Goal: Task Accomplishment & Management: Manage account settings

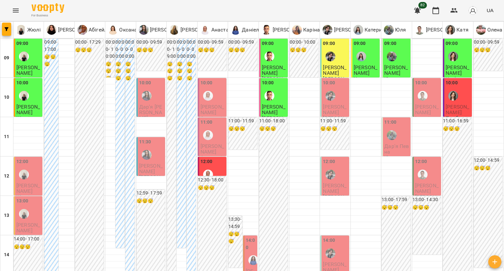
scroll to position [362, 0]
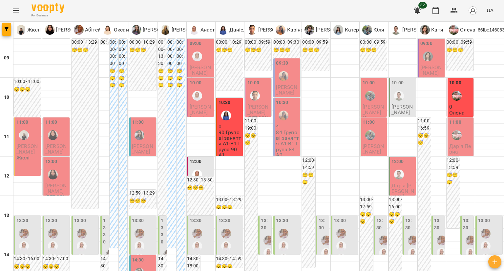
click at [495, 263] on icon "button" at bounding box center [495, 262] width 8 height 8
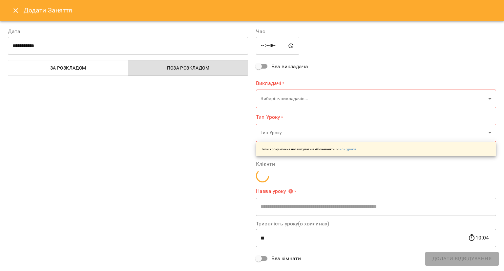
type input "*****"
type input "**********"
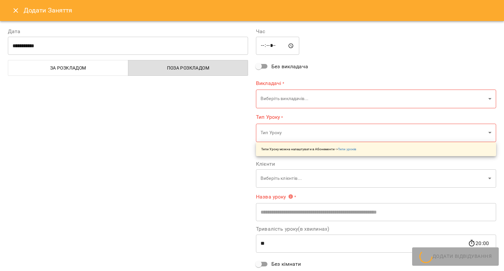
click at [139, 57] on div "**********" at bounding box center [128, 169] width 248 height 298
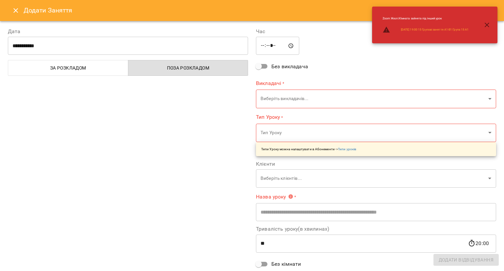
click at [166, 44] on input "**********" at bounding box center [128, 46] width 240 height 18
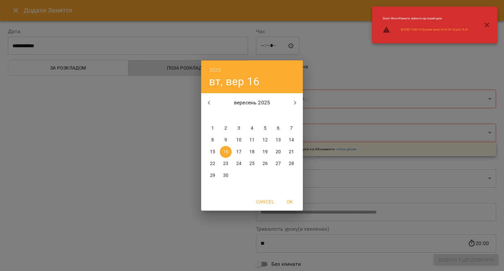
click at [249, 154] on p "18" at bounding box center [251, 152] width 5 height 7
type input "**********"
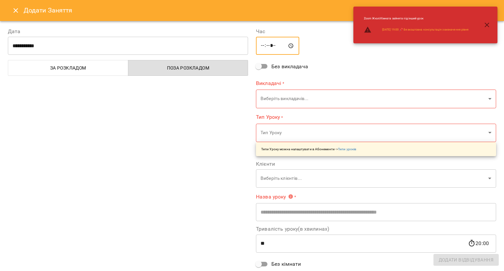
click at [261, 47] on input "*****" at bounding box center [277, 46] width 43 height 18
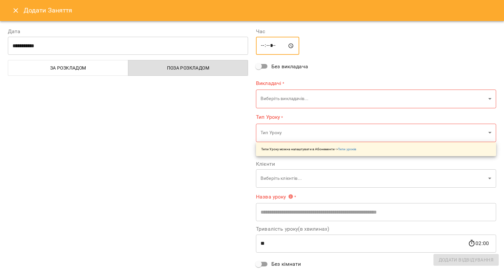
type input "*****"
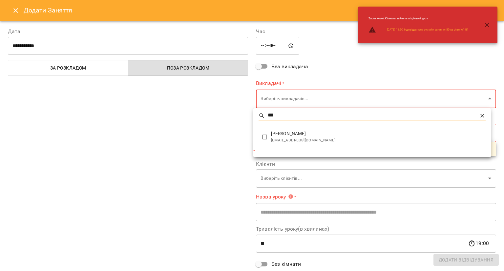
type input "***"
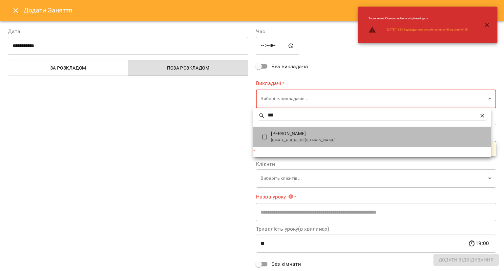
click at [299, 133] on span "[PERSON_NAME]" at bounding box center [378, 134] width 215 height 7
type input "**********"
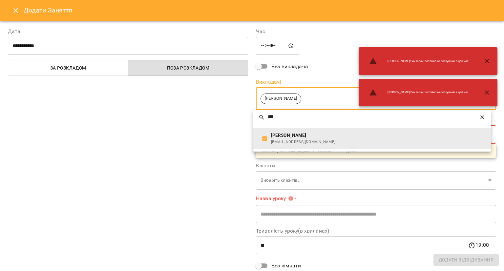
click at [220, 139] on div at bounding box center [252, 135] width 504 height 271
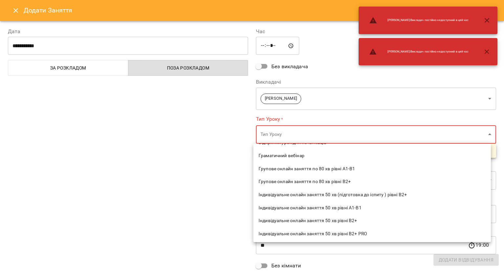
scroll to position [98, 0]
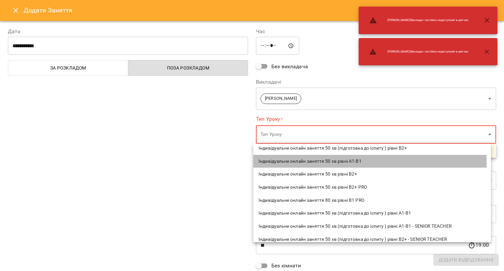
click at [315, 163] on span "Індивідуальне онлайн заняття 50 хв рівні А1-В1" at bounding box center [372, 161] width 227 height 7
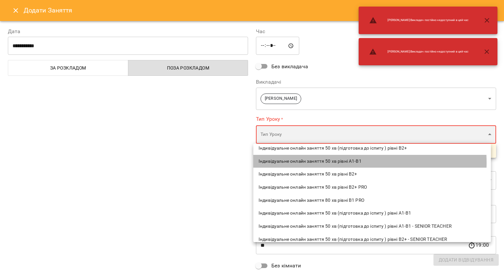
type input "**********"
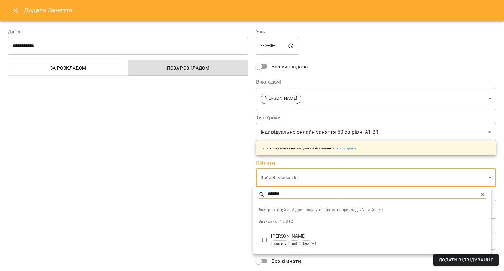
type input "******"
type input "**********"
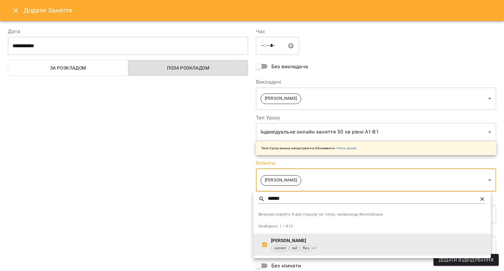
click at [228, 229] on div at bounding box center [252, 135] width 504 height 271
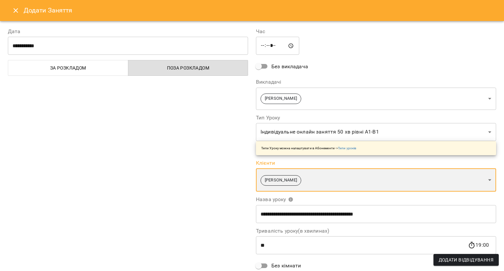
scroll to position [61, 0]
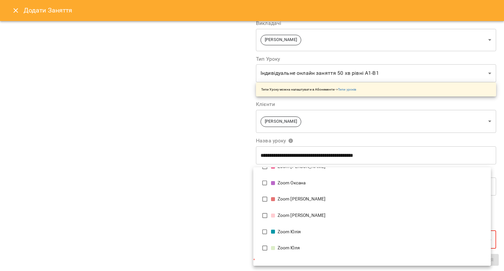
scroll to position [174, 0]
click at [291, 202] on div "Zoom Михайло" at bounding box center [378, 199] width 215 height 7
type input "**********"
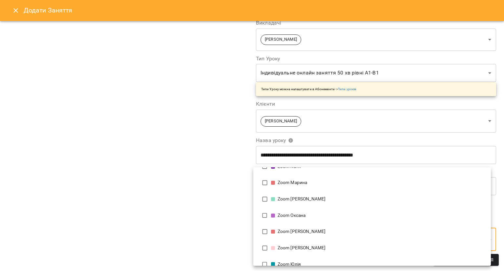
scroll to position [0, 0]
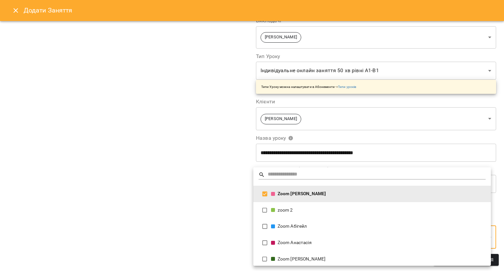
click at [228, 189] on div at bounding box center [252, 135] width 504 height 271
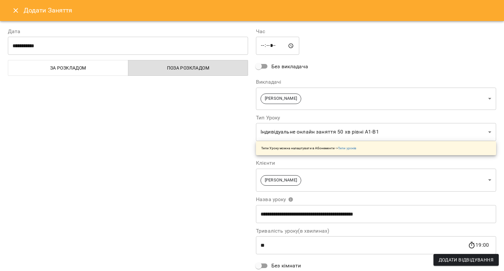
click at [495, 260] on button "Додати Відвідування" at bounding box center [466, 260] width 65 height 12
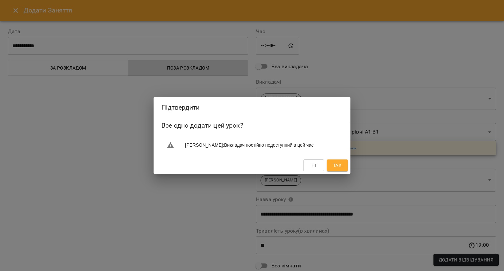
click at [339, 169] on span "Так" at bounding box center [337, 166] width 9 height 8
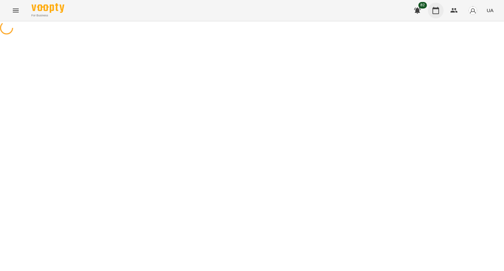
click at [436, 18] on button "button" at bounding box center [436, 11] width 16 height 16
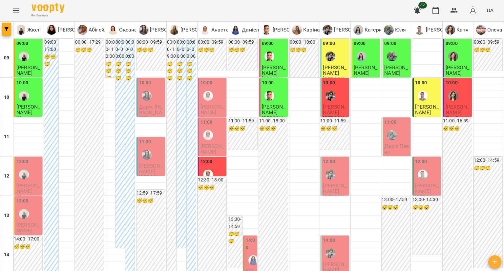
click at [202, 163] on label "12:00" at bounding box center [207, 161] width 12 height 7
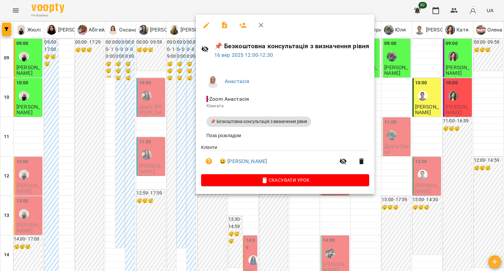
click at [175, 197] on div at bounding box center [252, 135] width 504 height 271
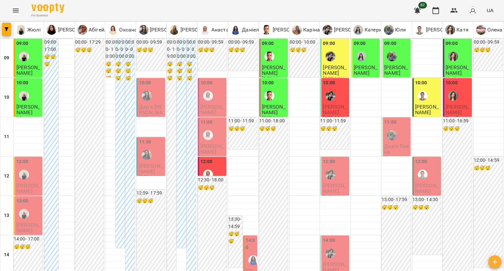
click at [339, 97] on div "10:00" at bounding box center [335, 91] width 25 height 24
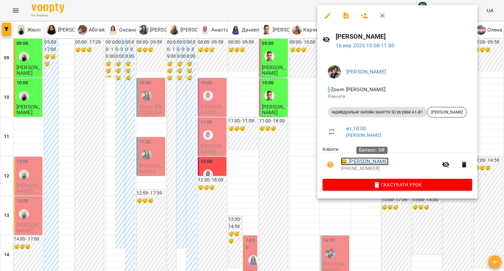
click at [362, 161] on link "😀 Ангеліна Литвиненко" at bounding box center [365, 162] width 48 height 8
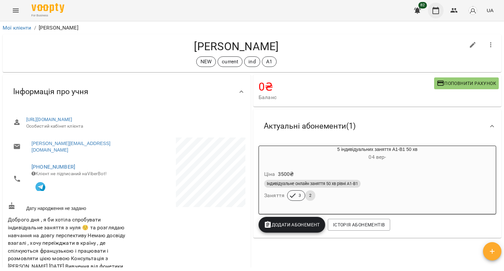
click at [439, 13] on icon "button" at bounding box center [436, 11] width 8 height 8
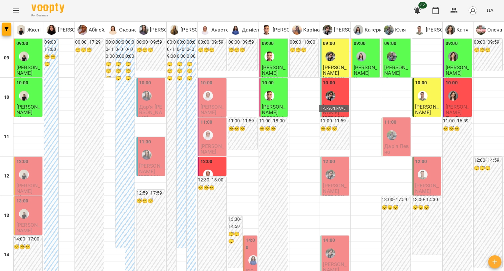
click at [326, 92] on img "Микита" at bounding box center [331, 96] width 10 height 10
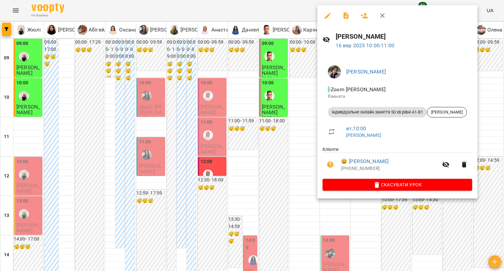
click at [315, 13] on div at bounding box center [252, 135] width 504 height 271
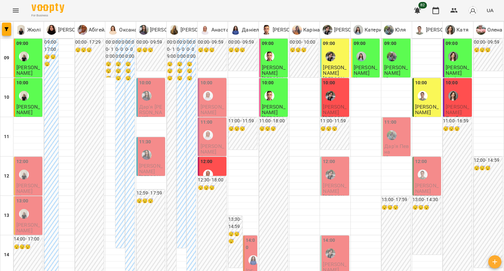
click at [338, 99] on div "10:00" at bounding box center [335, 91] width 25 height 24
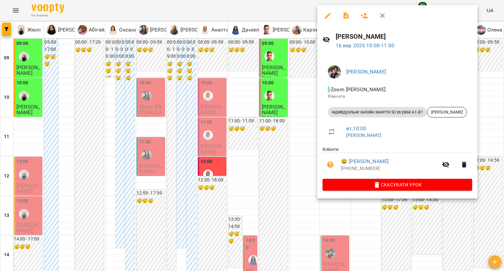
click at [324, 18] on icon "button" at bounding box center [328, 16] width 8 height 8
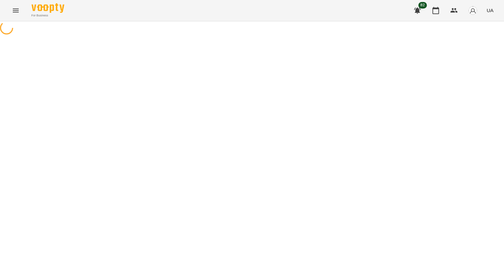
select select "**********"
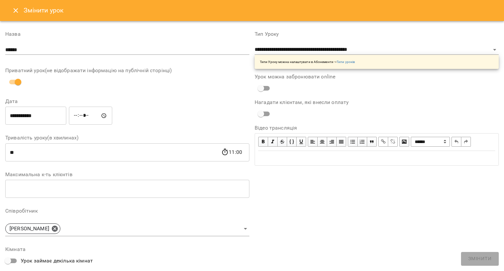
click at [12, 15] on button "Close" at bounding box center [16, 11] width 16 height 16
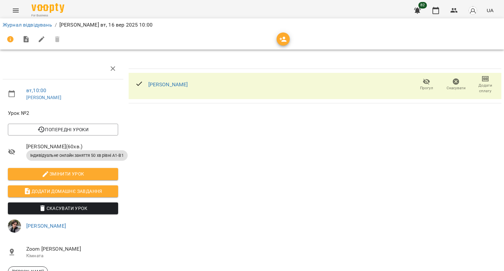
click at [476, 82] on span "Додати сплату" at bounding box center [486, 84] width 22 height 19
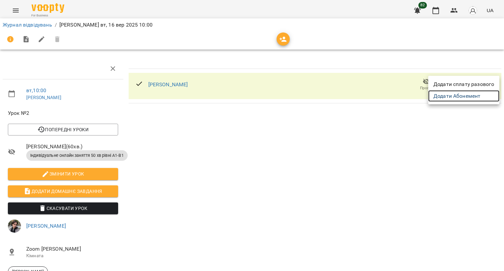
click at [452, 99] on link "Додати Абонемент" at bounding box center [463, 96] width 71 height 12
click at [437, 11] on div at bounding box center [252, 135] width 504 height 271
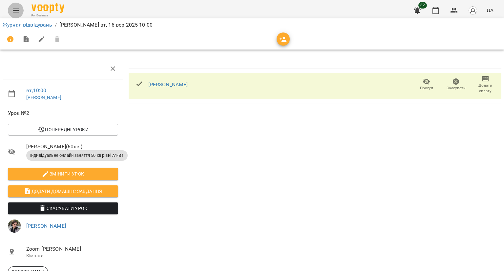
click at [13, 8] on icon "Menu" at bounding box center [16, 11] width 8 height 8
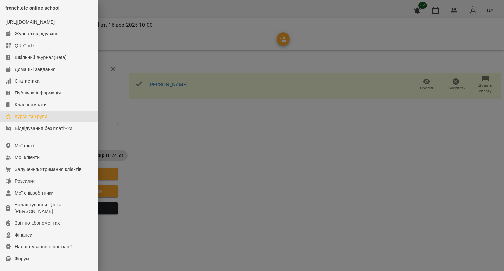
click at [37, 120] on div "Курси та Групи" at bounding box center [31, 116] width 32 height 7
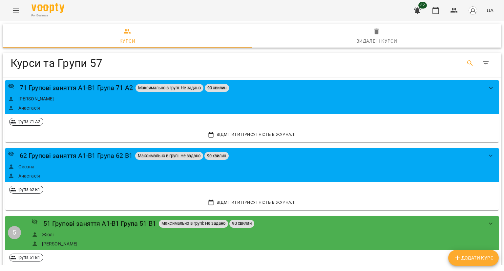
click at [466, 65] on icon "Search" at bounding box center [470, 63] width 8 height 8
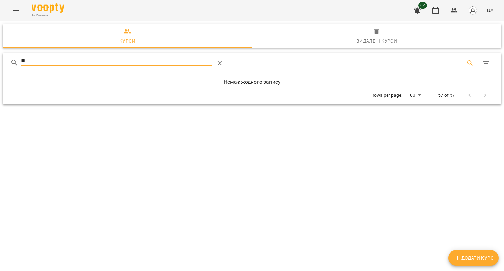
type input "**"
click at [458, 257] on icon "button" at bounding box center [457, 258] width 5 height 5
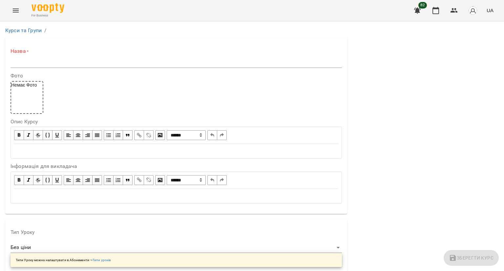
click at [19, 65] on input "text" at bounding box center [177, 62] width 332 height 11
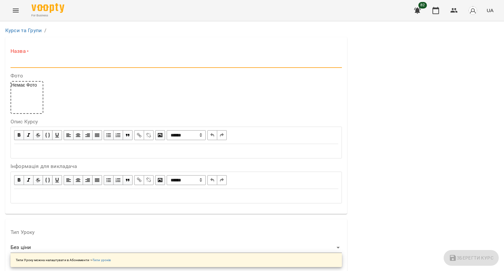
paste input "**********"
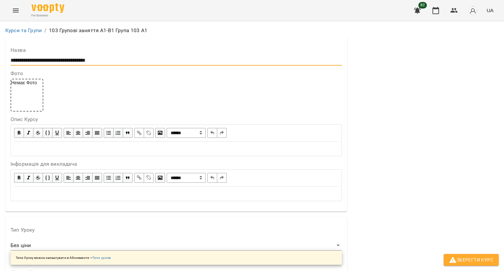
click at [20, 60] on input "**********" at bounding box center [177, 60] width 332 height 11
click at [98, 61] on input "**********" at bounding box center [177, 60] width 332 height 11
type input "**********"
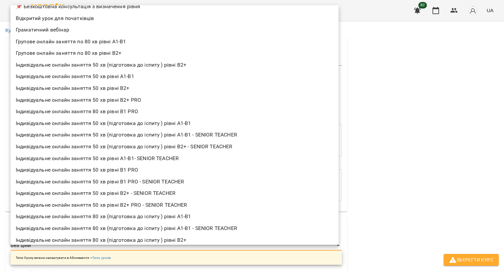
scroll to position [0, 0]
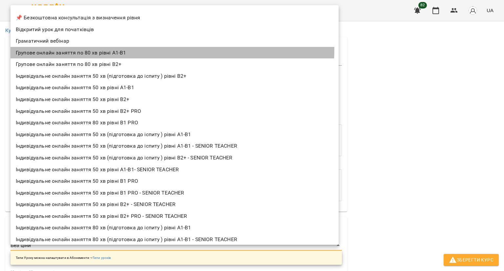
click at [104, 48] on li "Групове онлайн заняття по 80 хв рівні А1-В1" at bounding box center [175, 53] width 328 height 12
type input "**********"
type input "**"
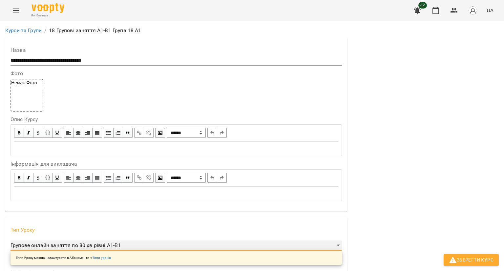
scroll to position [131, 0]
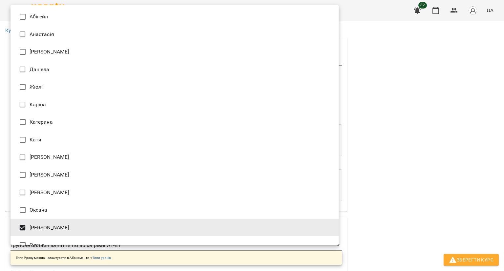
type input "**********"
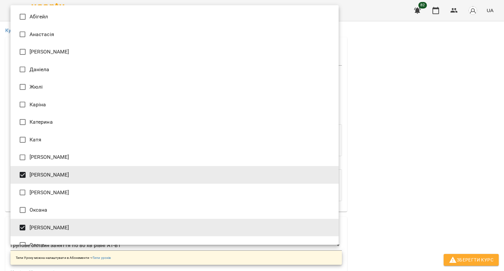
click at [363, 125] on div at bounding box center [252, 135] width 504 height 271
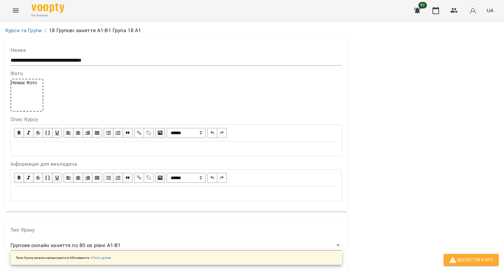
scroll to position [427, 0]
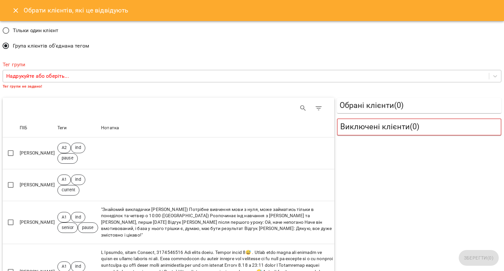
click at [26, 79] on p "Надрукуйте або оберіть..." at bounding box center [37, 76] width 63 height 8
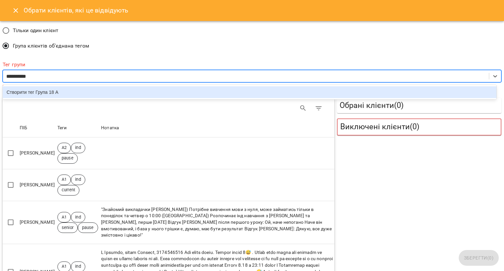
type input "**********"
click at [32, 91] on div "Створити тег Група 18 А1" at bounding box center [250, 92] width 494 height 12
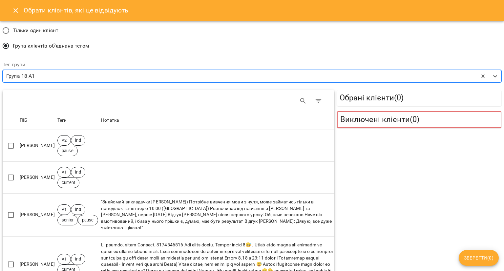
scroll to position [98, 0]
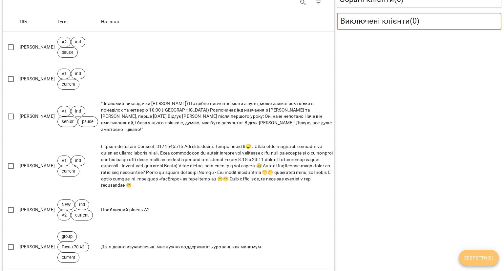
click at [470, 254] on span "Зберегти ( 0 )" at bounding box center [479, 258] width 30 height 8
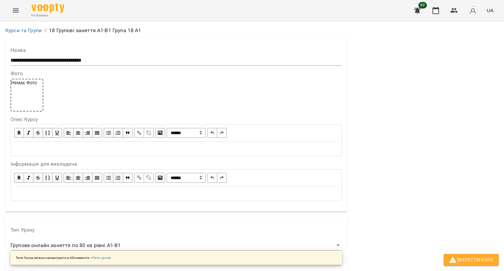
scroll to position [529, 0]
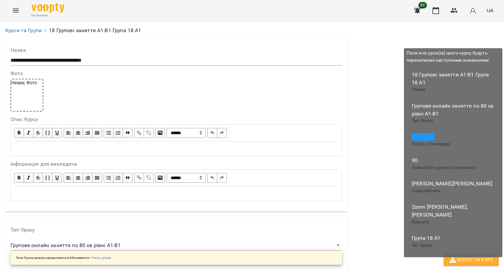
click at [460, 255] on button "Зберегти Курс" at bounding box center [471, 260] width 55 height 12
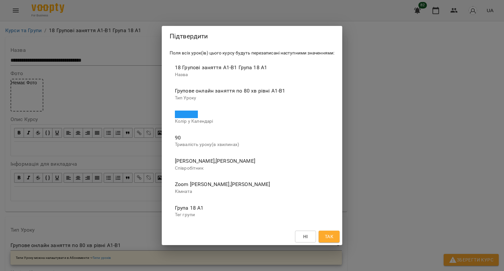
click at [333, 235] on span "Так" at bounding box center [329, 237] width 9 height 8
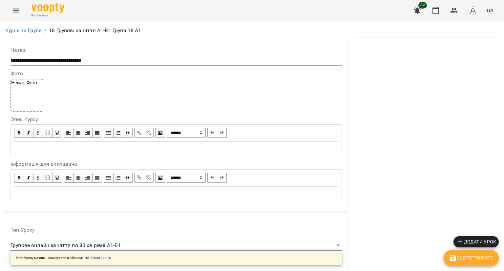
click at [456, 240] on icon "button" at bounding box center [460, 242] width 8 height 8
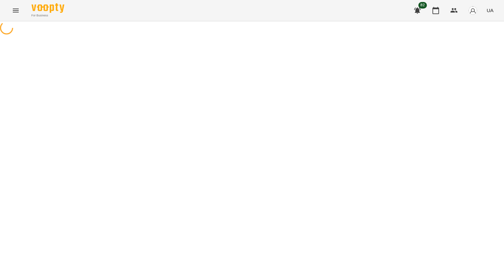
select select "**********"
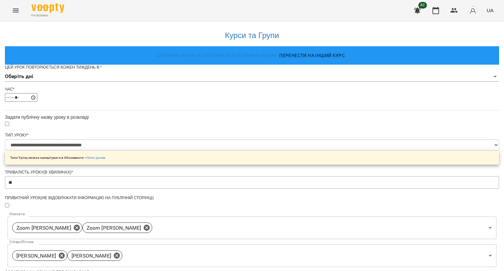
click at [232, 91] on body "**********" at bounding box center [252, 210] width 504 height 420
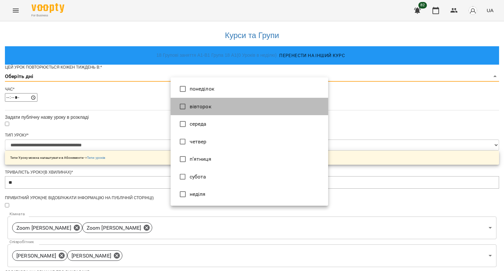
click at [217, 107] on li "вівторок" at bounding box center [250, 107] width 158 height 18
type input "*"
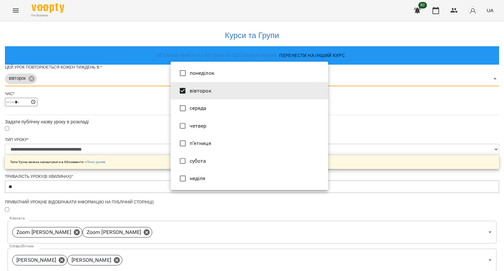
click at [140, 126] on div at bounding box center [252, 135] width 504 height 271
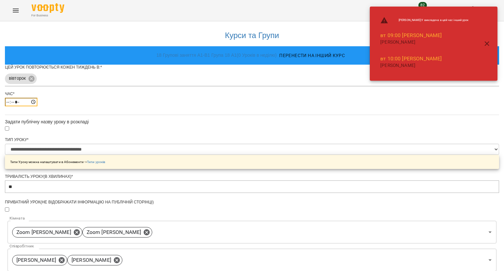
click at [37, 106] on input "*****" at bounding box center [21, 102] width 32 height 9
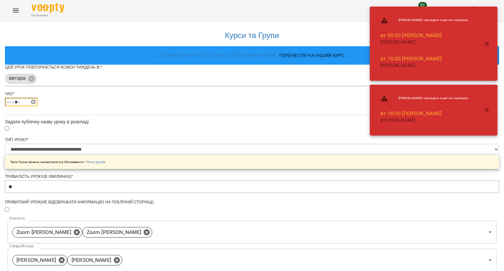
type input "*****"
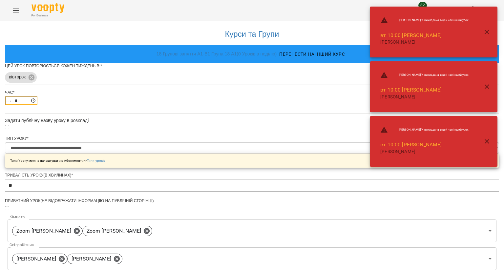
scroll to position [66, 0]
click at [150, 228] on icon at bounding box center [147, 231] width 6 height 6
type input "**********"
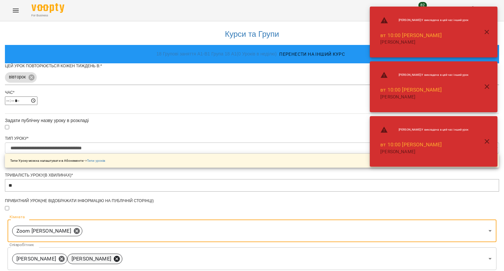
click at [120, 256] on icon at bounding box center [117, 259] width 6 height 6
type input "**********"
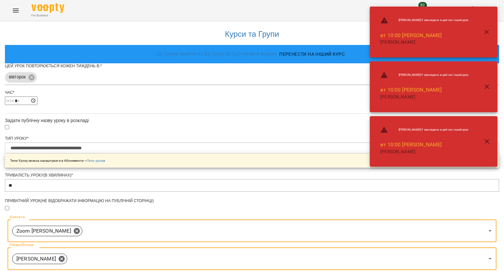
scroll to position [185, 0]
click at [169, 216] on form "**********" at bounding box center [252, 243] width 494 height 361
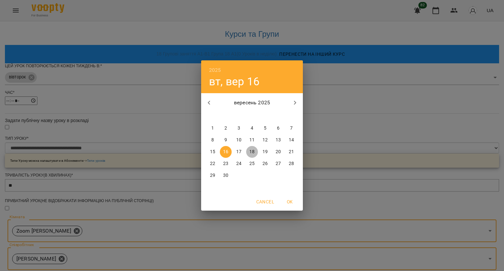
click at [249, 154] on p "18" at bounding box center [251, 152] width 5 height 7
type input "**********"
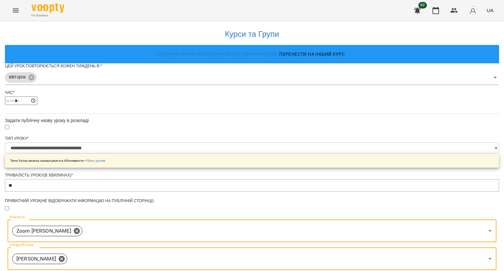
scroll to position [204, 0]
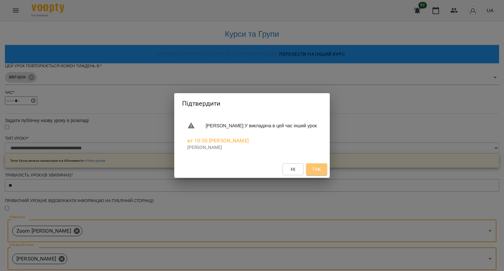
click at [316, 171] on span "Так" at bounding box center [317, 169] width 9 height 8
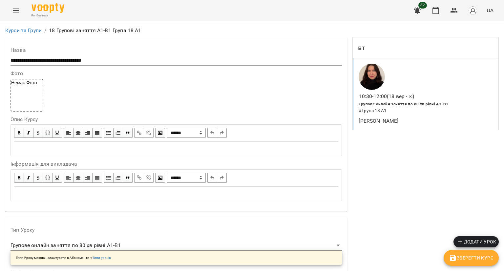
click at [486, 238] on span "Додати урок" at bounding box center [476, 242] width 40 height 8
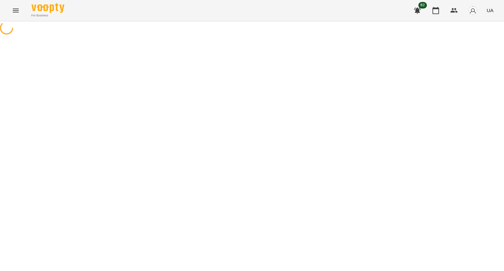
select select "**********"
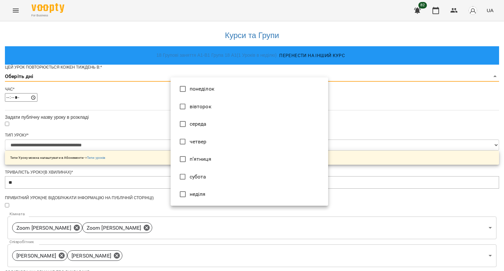
click at [237, 87] on body "**********" at bounding box center [252, 210] width 504 height 420
type input "*"
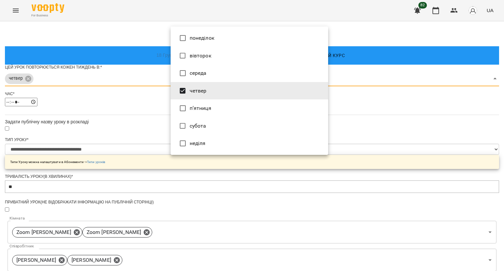
click at [146, 147] on div at bounding box center [252, 135] width 504 height 271
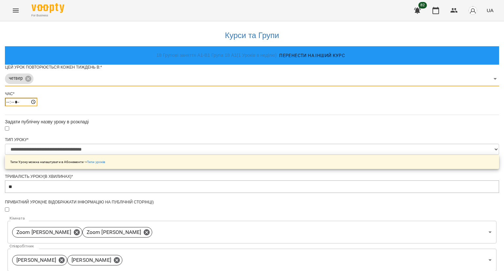
click at [37, 106] on input "*****" at bounding box center [21, 102] width 32 height 9
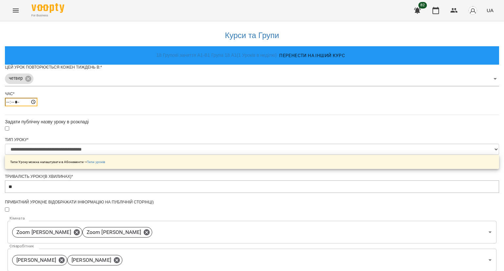
type input "*****"
click at [79, 235] on icon at bounding box center [77, 232] width 6 height 6
type input "**********"
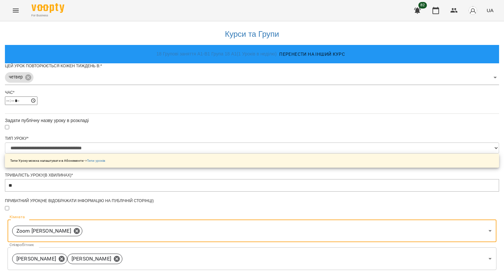
scroll to position [98, 0]
click at [65, 256] on icon at bounding box center [62, 259] width 6 height 6
type input "**********"
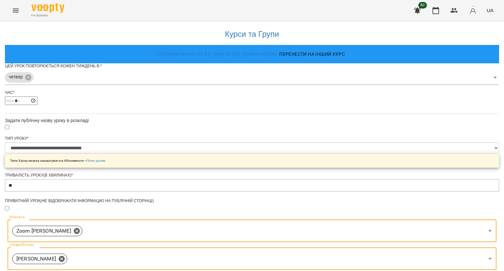
scroll to position [185, 0]
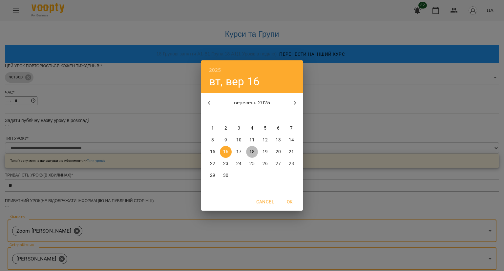
click at [252, 151] on p "18" at bounding box center [251, 152] width 5 height 7
type input "**********"
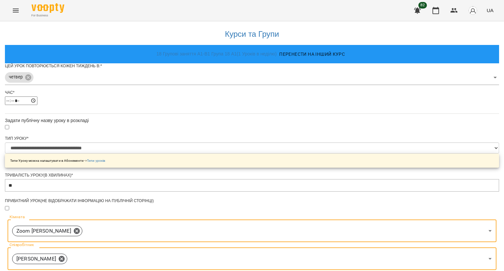
scroll to position [204, 0]
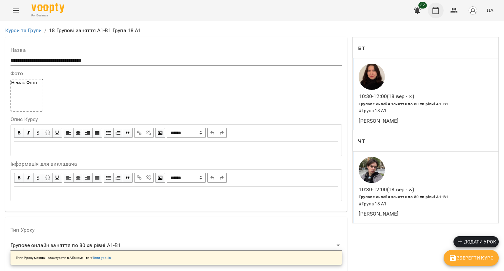
click at [439, 10] on icon "button" at bounding box center [436, 11] width 8 height 8
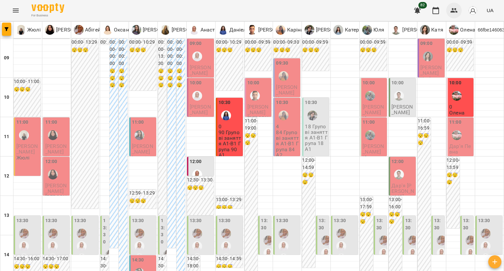
click at [457, 11] on icon "button" at bounding box center [454, 11] width 8 height 8
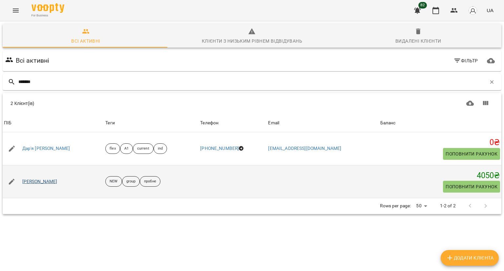
type input "*******"
click at [25, 183] on link "Надія Білокур" at bounding box center [39, 182] width 35 height 7
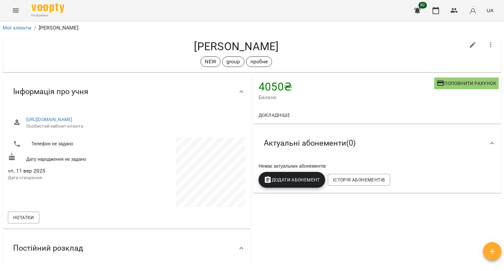
click at [470, 44] on icon "button" at bounding box center [473, 45] width 6 height 6
select select "**"
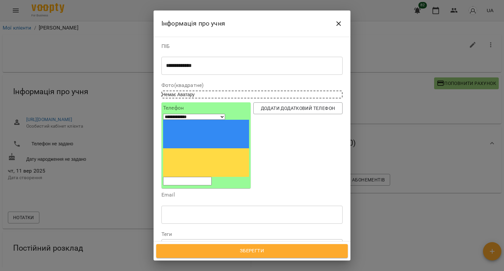
click at [182, 245] on icon at bounding box center [181, 246] width 2 height 2
click at [206, 242] on div "пробне" at bounding box center [197, 246] width 23 height 8
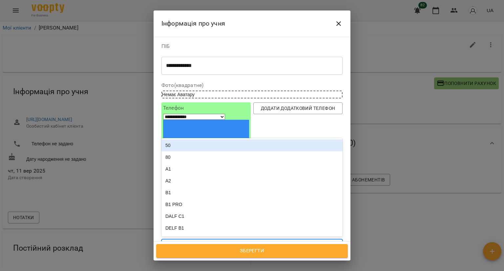
click at [208, 243] on icon at bounding box center [206, 245] width 5 height 5
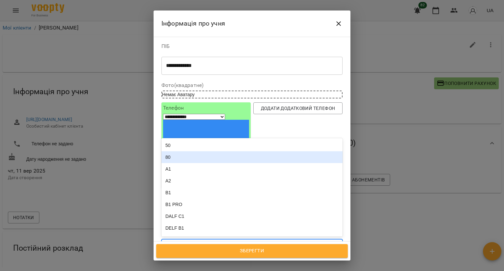
click at [206, 151] on div "80" at bounding box center [252, 157] width 181 height 12
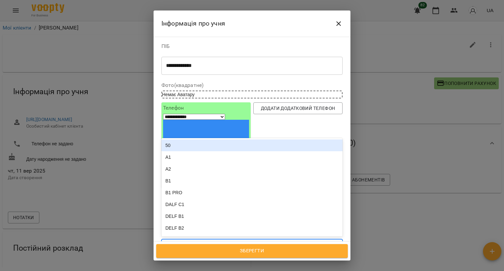
click at [224, 240] on div "group 80" at bounding box center [240, 245] width 157 height 11
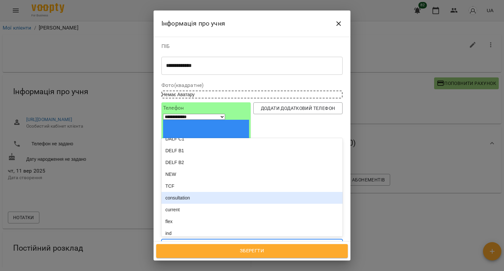
scroll to position [131, 0]
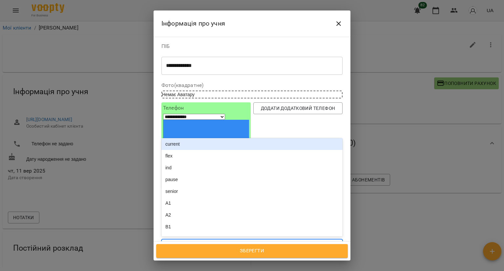
click at [212, 138] on div "current" at bounding box center [252, 144] width 181 height 12
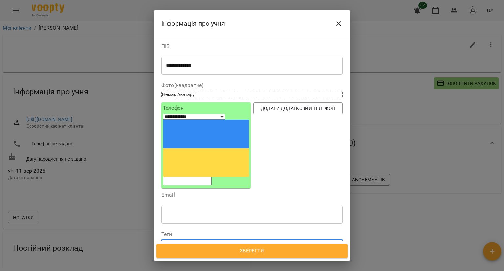
click at [242, 240] on div "group 80 current" at bounding box center [240, 245] width 157 height 11
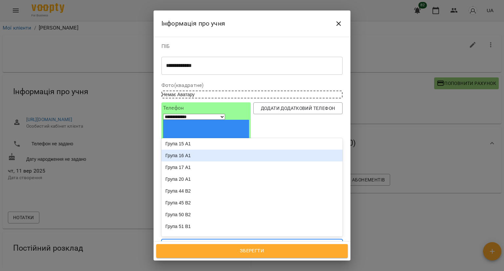
scroll to position [295, 0]
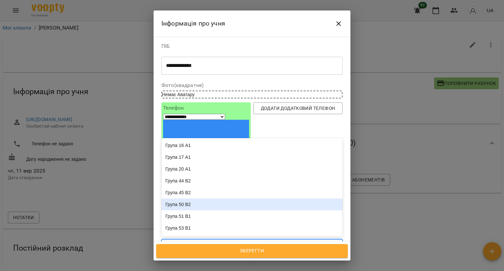
click at [198, 250] on span "Зберегти" at bounding box center [251, 251] width 177 height 9
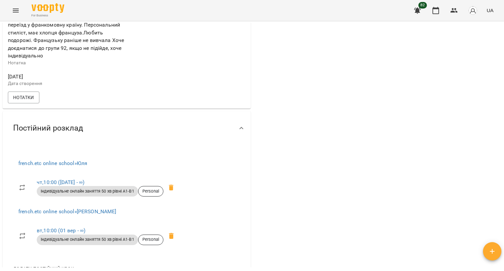
scroll to position [230, 0]
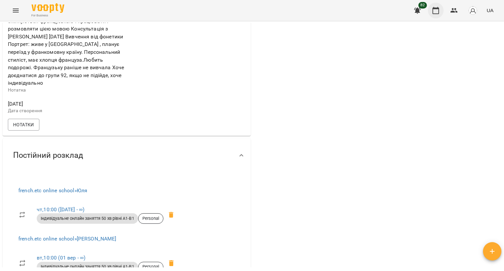
click at [432, 6] on button "button" at bounding box center [436, 11] width 16 height 16
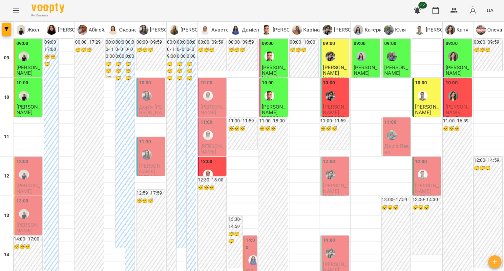
click at [325, 104] on span "[PERSON_NAME]" at bounding box center [335, 110] width 24 height 12
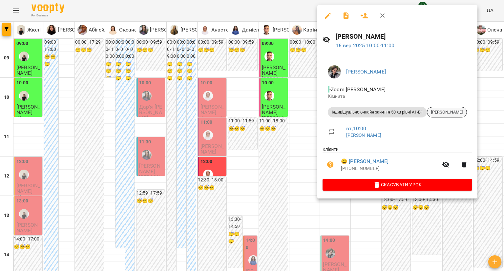
click at [467, 116] on div "[PERSON_NAME]" at bounding box center [447, 112] width 40 height 11
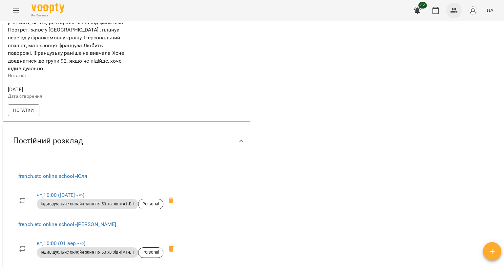
scroll to position [197, 0]
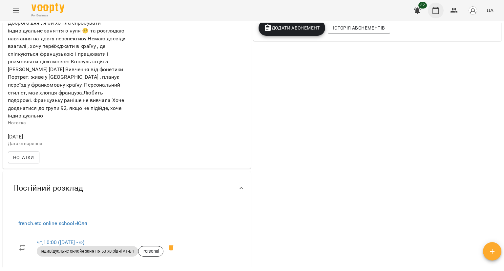
click at [435, 6] on button "button" at bounding box center [436, 11] width 16 height 16
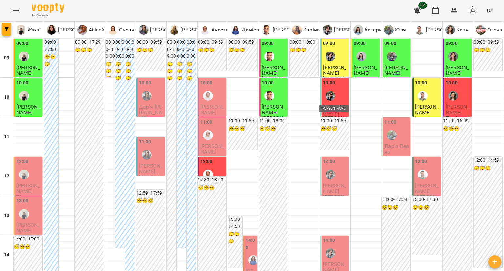
click at [330, 97] on img "Микита" at bounding box center [331, 96] width 10 height 10
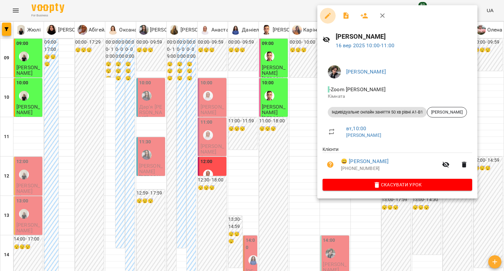
click at [329, 11] on button "button" at bounding box center [328, 16] width 16 height 16
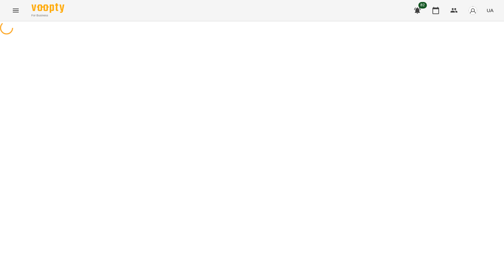
select select "**********"
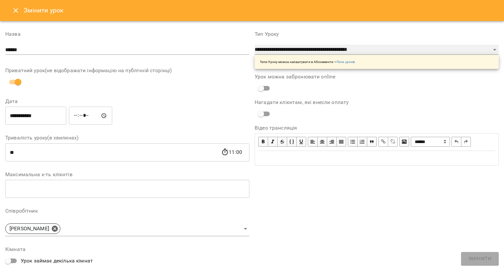
click at [327, 48] on select "**********" at bounding box center [377, 50] width 244 height 11
click at [255, 45] on select "**********" at bounding box center [377, 50] width 244 height 11
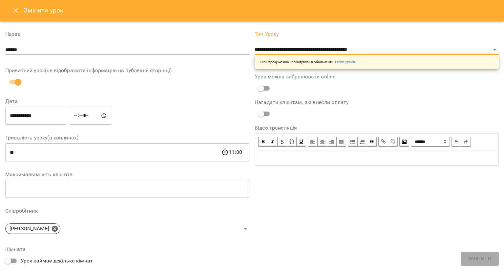
click at [14, 7] on icon "Close" at bounding box center [16, 11] width 8 height 8
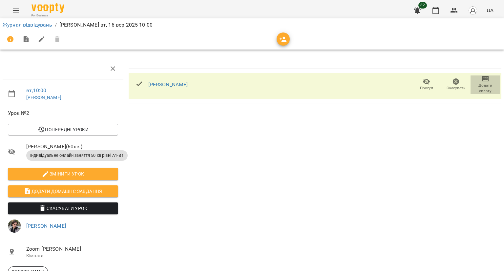
click at [481, 83] on span "Додати сплату" at bounding box center [486, 88] width 22 height 11
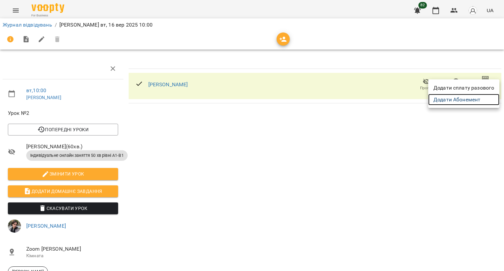
click at [465, 98] on link "Додати Абонемент" at bounding box center [463, 100] width 71 height 12
click at [416, 91] on div at bounding box center [252, 135] width 504 height 271
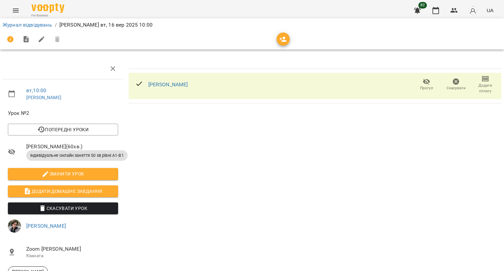
click at [445, 83] on span "Скасувати" at bounding box center [456, 84] width 22 height 13
click at [482, 83] on span "Додати сплату" at bounding box center [486, 88] width 22 height 11
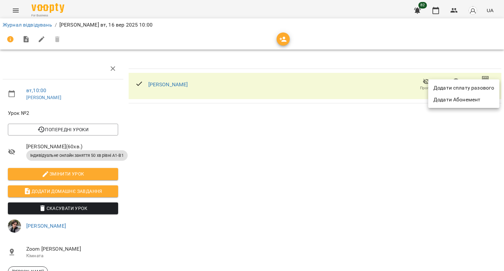
click at [461, 88] on li "Додати сплату разового" at bounding box center [463, 88] width 71 height 12
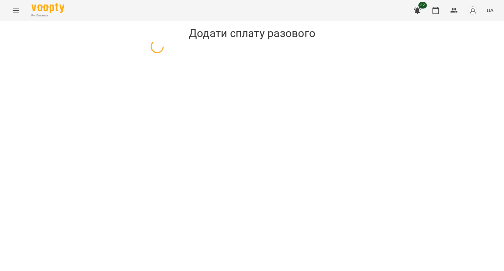
select select "**********"
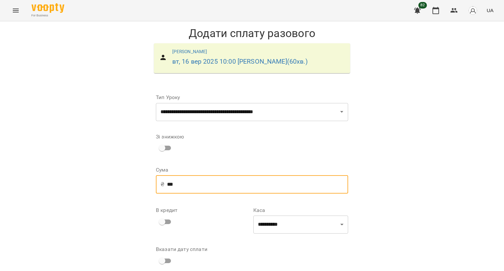
drag, startPoint x: 199, startPoint y: 189, endPoint x: 132, endPoint y: 188, distance: 67.0
click at [136, 188] on div "**********" at bounding box center [252, 160] width 504 height 278
type input "***"
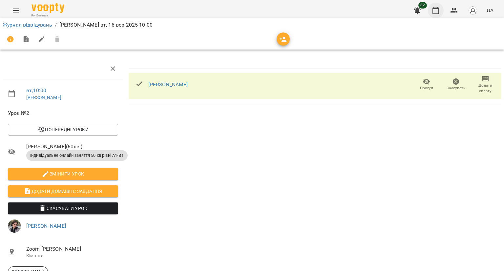
click at [439, 9] on icon "button" at bounding box center [436, 10] width 7 height 7
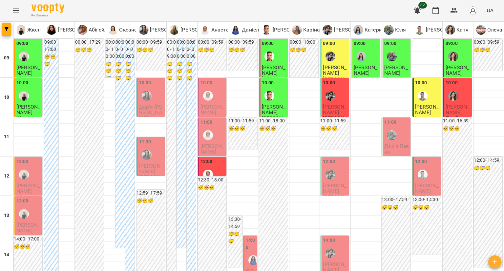
click at [323, 90] on div at bounding box center [330, 95] width 15 height 15
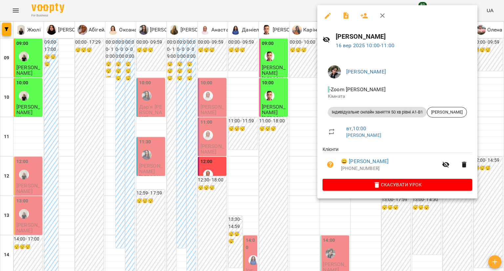
click at [272, 150] on div at bounding box center [252, 135] width 504 height 271
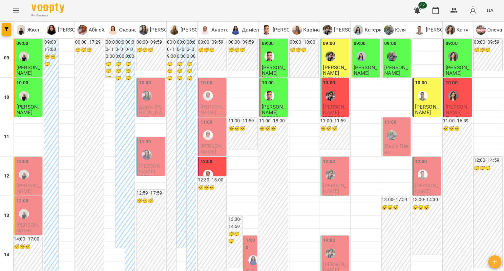
click at [454, 91] on div at bounding box center [453, 95] width 15 height 15
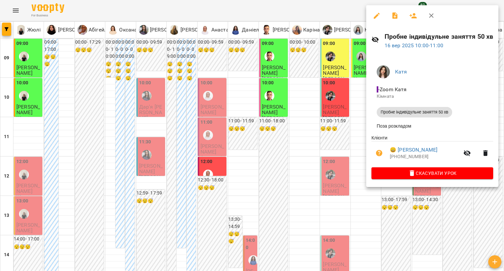
click at [382, 156] on icon "button" at bounding box center [379, 153] width 7 height 7
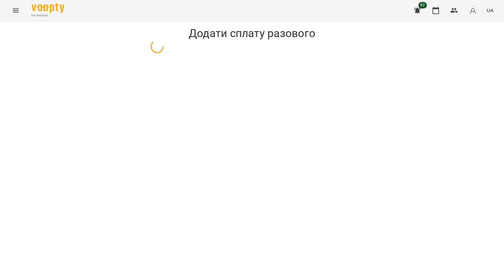
select select "**********"
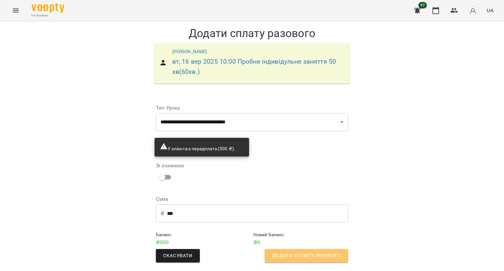
click at [283, 249] on button "Додати сплату разового" at bounding box center [306, 256] width 83 height 14
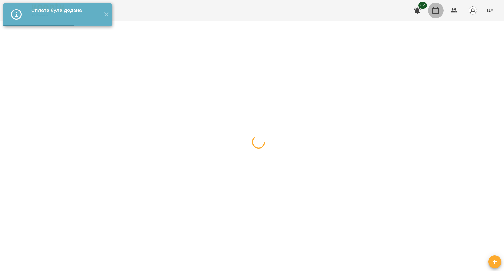
click at [437, 8] on icon "button" at bounding box center [436, 10] width 7 height 7
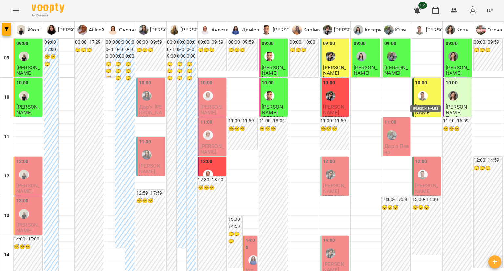
click at [421, 94] on img "Андрій" at bounding box center [423, 96] width 10 height 10
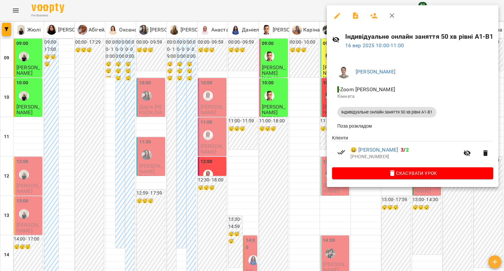
click at [311, 113] on div at bounding box center [252, 135] width 504 height 271
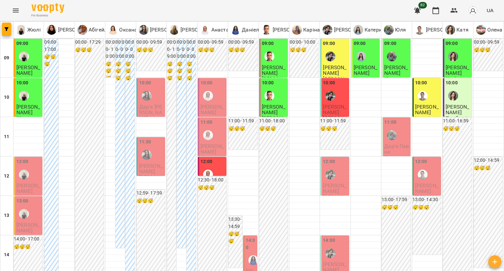
click at [330, 102] on div at bounding box center [330, 95] width 15 height 15
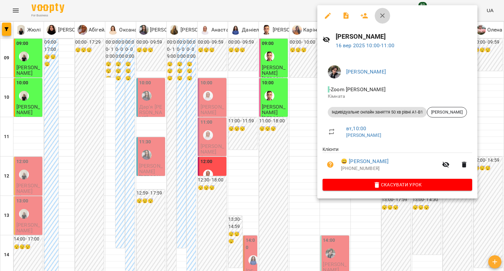
click at [386, 11] on button "button" at bounding box center [383, 16] width 16 height 16
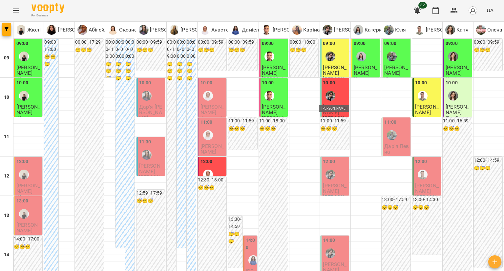
click at [327, 92] on img "Микита" at bounding box center [331, 96] width 10 height 10
click at [328, 100] on div at bounding box center [330, 95] width 15 height 15
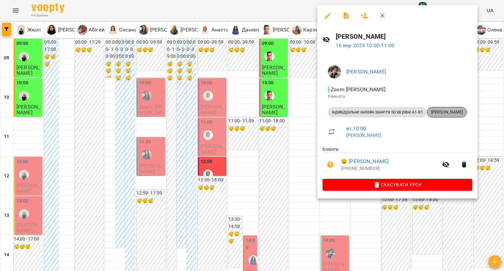
click at [446, 116] on div "[PERSON_NAME]" at bounding box center [447, 112] width 40 height 11
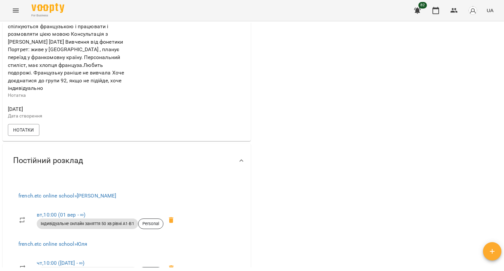
scroll to position [295, 0]
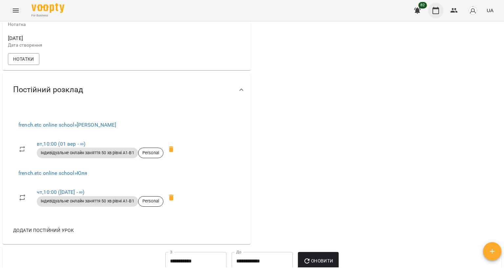
click at [434, 10] on icon "button" at bounding box center [436, 11] width 8 height 8
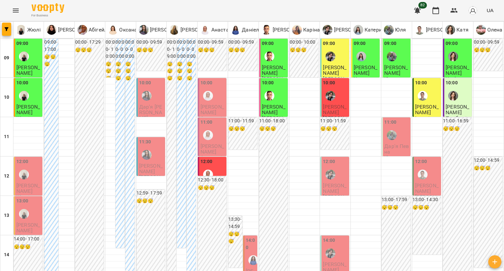
click at [329, 92] on img "Микита" at bounding box center [331, 96] width 10 height 10
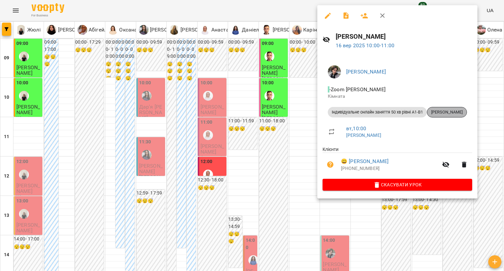
click at [433, 116] on div "[PERSON_NAME]" at bounding box center [447, 112] width 40 height 11
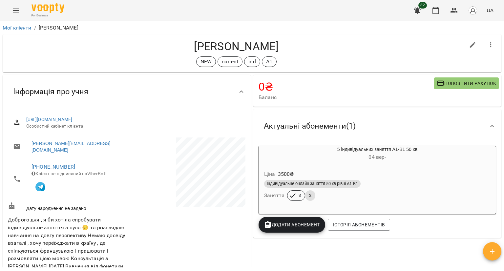
click at [402, 147] on div "5 індивідуальних заняття А1-В1 50 хв 04 вер -" at bounding box center [377, 154] width 237 height 16
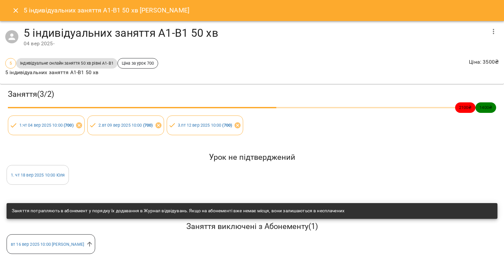
click at [13, 10] on icon "Close" at bounding box center [16, 11] width 8 height 8
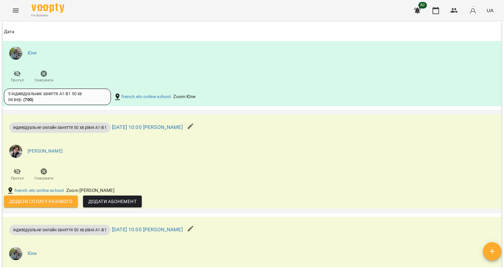
scroll to position [788, 0]
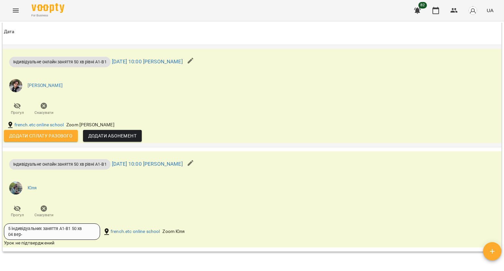
click at [87, 133] on button "Додати Абонемент" at bounding box center [112, 136] width 59 height 12
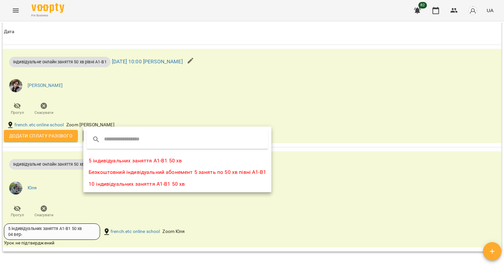
click at [97, 162] on li "5 індивідуальних заняття А1-В1 50 хв" at bounding box center [177, 161] width 188 height 12
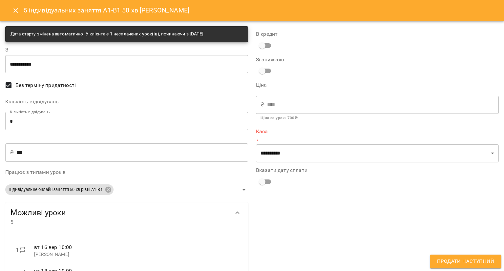
click at [12, 13] on icon "Close" at bounding box center [16, 11] width 8 height 8
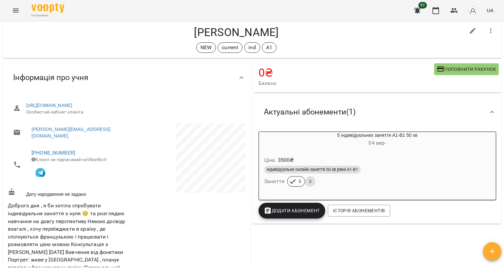
scroll to position [13, 0]
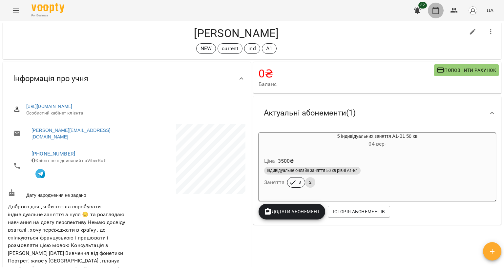
click at [437, 10] on icon "button" at bounding box center [436, 11] width 8 height 8
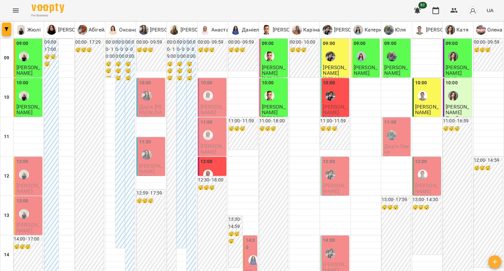
click at [341, 92] on div "10:00" at bounding box center [335, 91] width 25 height 24
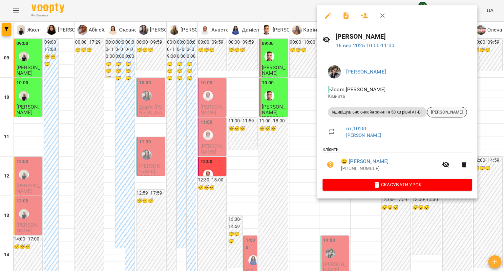
click at [461, 111] on span "[PERSON_NAME]" at bounding box center [446, 112] width 39 height 6
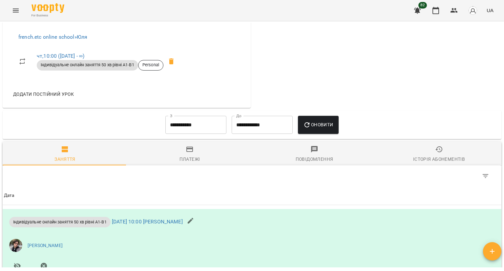
scroll to position [492, 0]
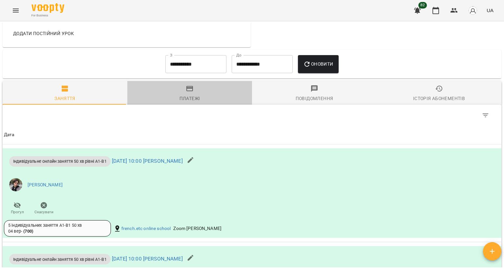
click at [192, 86] on span "Платежі" at bounding box center [189, 94] width 117 height 18
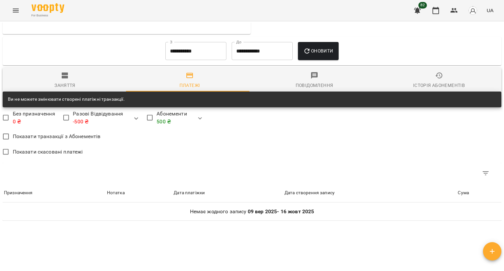
scroll to position [470, 0]
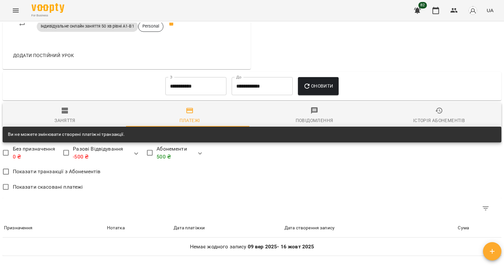
click at [192, 86] on input "**********" at bounding box center [195, 86] width 61 height 18
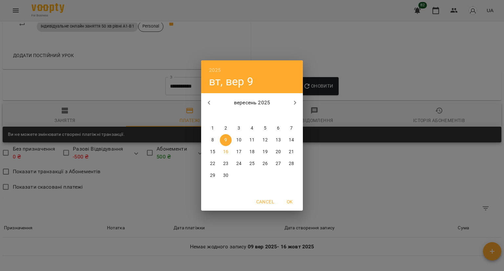
click at [206, 103] on icon "button" at bounding box center [209, 103] width 8 height 8
click at [213, 145] on button "4" at bounding box center [213, 140] width 12 height 12
type input "**********"
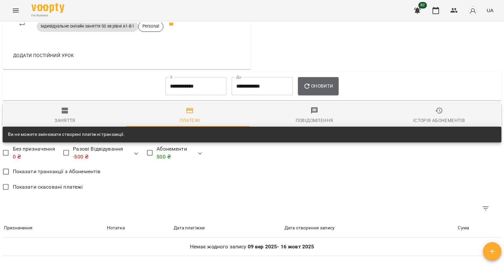
click at [305, 82] on button "Оновити" at bounding box center [318, 86] width 40 height 18
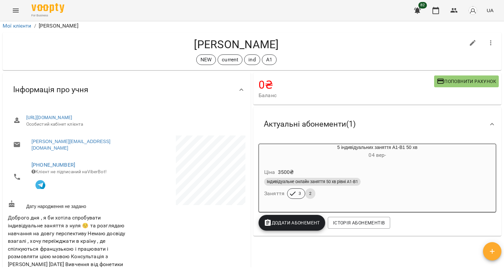
scroll to position [0, 0]
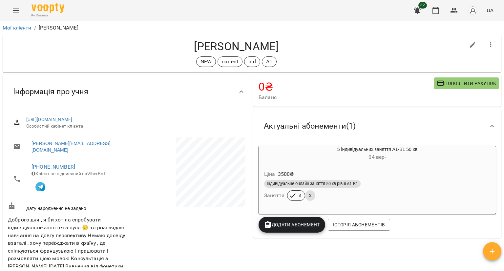
click at [440, 2] on div "82 UA" at bounding box center [453, 10] width 87 height 17
click at [437, 16] on button "button" at bounding box center [436, 11] width 16 height 16
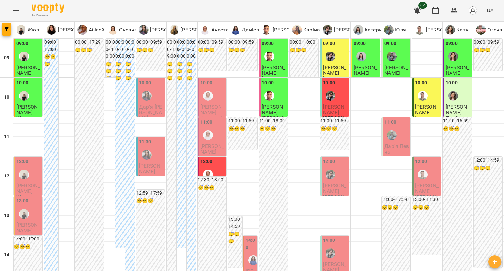
click at [339, 93] on div "10:00" at bounding box center [335, 91] width 25 height 24
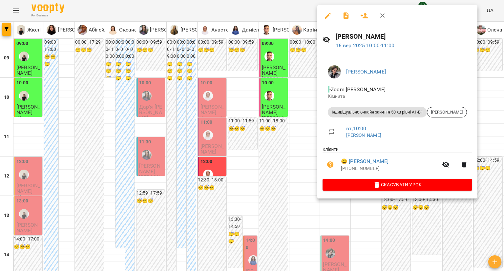
click at [381, 15] on icon "button" at bounding box center [383, 16] width 8 height 8
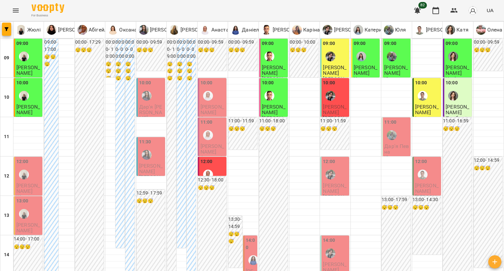
click at [14, 7] on icon "Menu" at bounding box center [16, 11] width 8 height 8
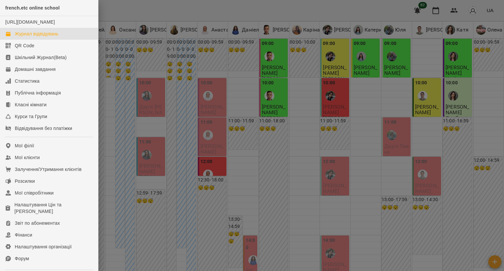
click at [236, 34] on div at bounding box center [252, 135] width 504 height 271
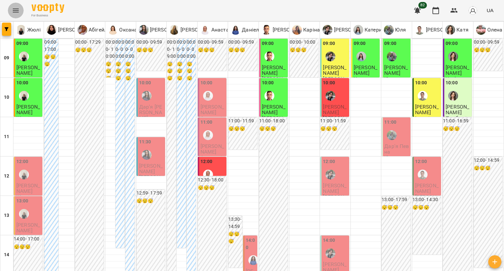
click at [16, 11] on icon "Menu" at bounding box center [16, 11] width 8 height 8
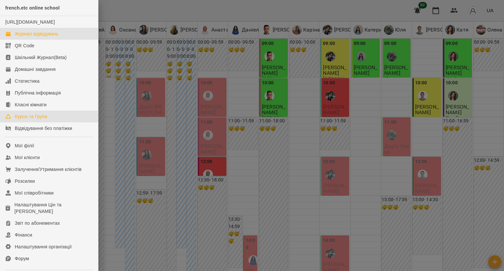
click at [41, 120] on div "Курси та Групи" at bounding box center [31, 116] width 32 height 7
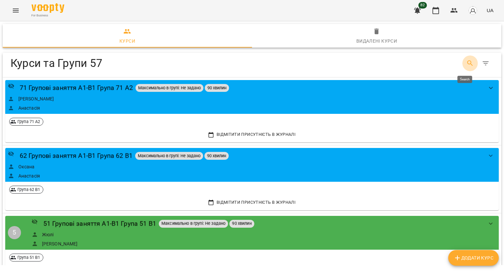
click at [469, 65] on icon "Search" at bounding box center [470, 63] width 8 height 8
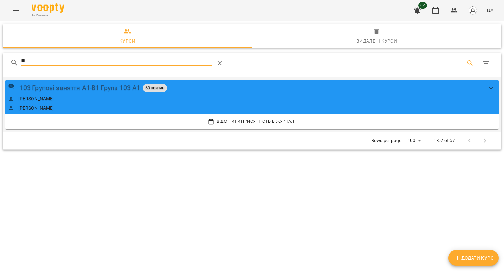
type input "**"
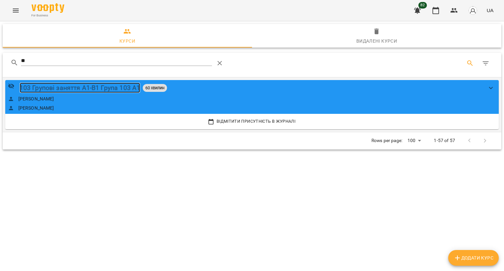
click at [60, 90] on div "103 Групові заняття А1-В1 Група 103 А1" at bounding box center [80, 88] width 121 height 10
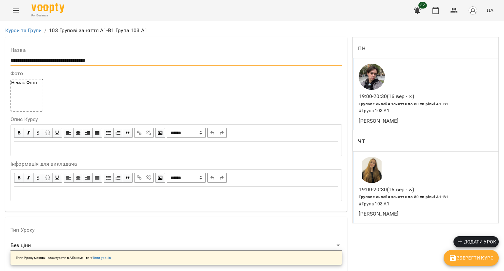
drag, startPoint x: 116, startPoint y: 56, endPoint x: 5, endPoint y: 53, distance: 111.0
click at [436, 8] on icon "button" at bounding box center [436, 10] width 7 height 7
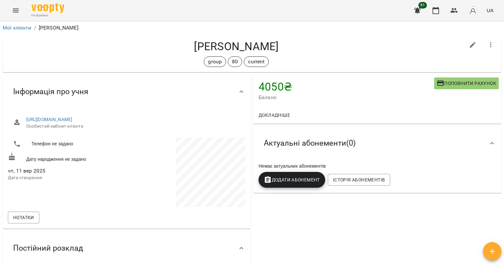
click at [469, 45] on icon "button" at bounding box center [473, 45] width 8 height 8
select select "**"
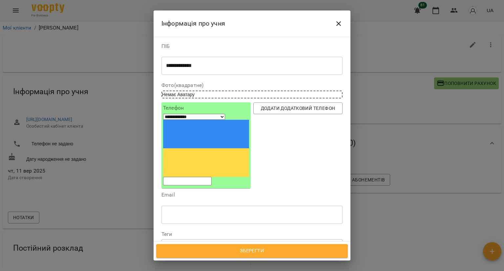
click at [236, 240] on div "group 80 current" at bounding box center [240, 245] width 157 height 11
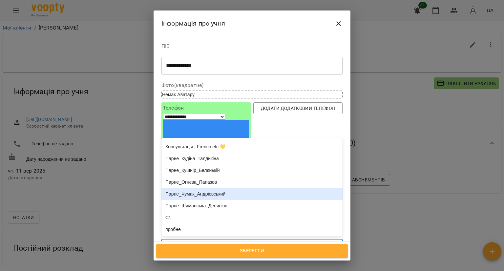
scroll to position [527, 0]
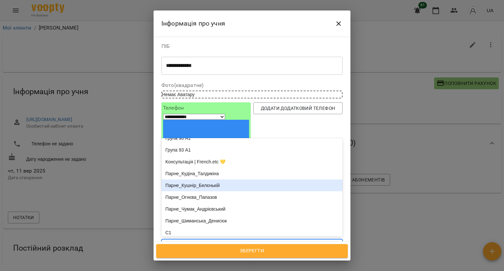
click at [251, 240] on div "group 80 current" at bounding box center [240, 245] width 157 height 11
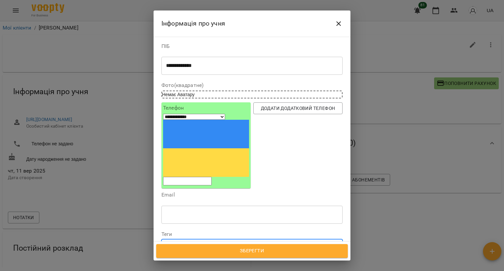
click at [251, 240] on div "group 80 current" at bounding box center [240, 245] width 157 height 11
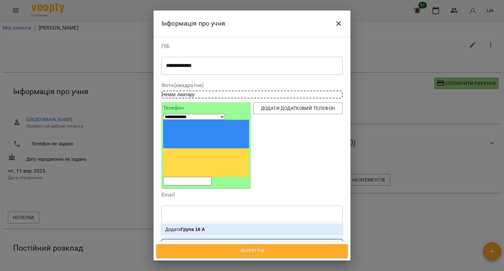
type input "**********"
click at [247, 224] on div "Додати Група 18 А1" at bounding box center [252, 230] width 181 height 12
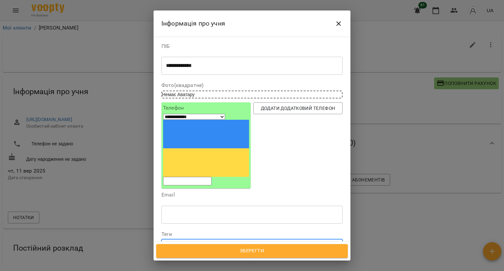
click at [239, 250] on span "Зберегти" at bounding box center [251, 251] width 177 height 9
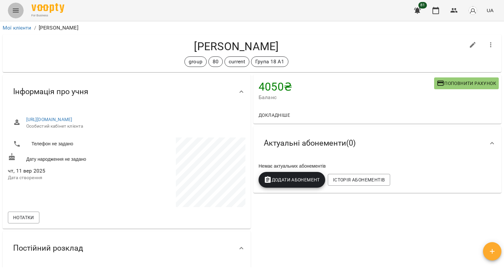
click at [18, 12] on icon "Menu" at bounding box center [16, 11] width 6 height 4
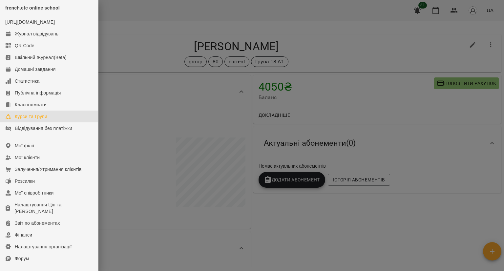
click at [49, 122] on link "Курси та Групи" at bounding box center [49, 117] width 98 height 12
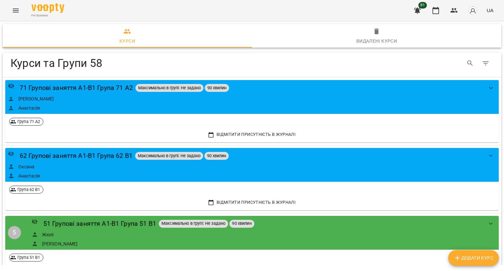
click at [445, 11] on div "81 UA" at bounding box center [453, 10] width 87 height 17
click at [437, 10] on icon "button" at bounding box center [436, 11] width 8 height 8
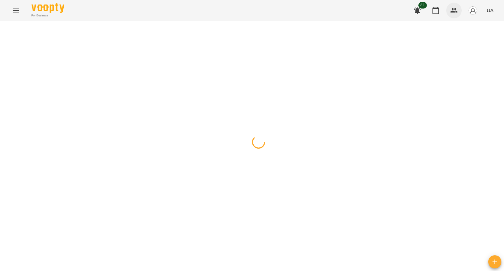
click at [453, 11] on icon "button" at bounding box center [454, 10] width 7 height 5
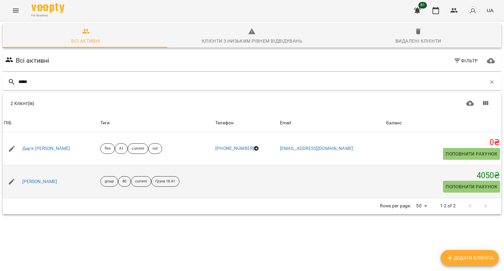
type input "*****"
click at [49, 178] on div "[PERSON_NAME]" at bounding box center [40, 181] width 38 height 9
click at [43, 182] on link "[PERSON_NAME]" at bounding box center [39, 182] width 35 height 7
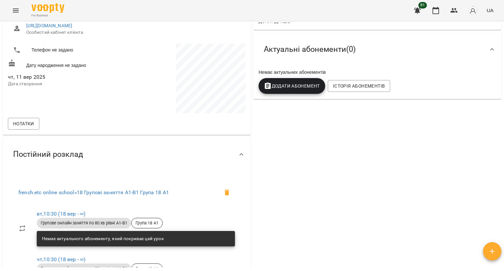
scroll to position [66, 0]
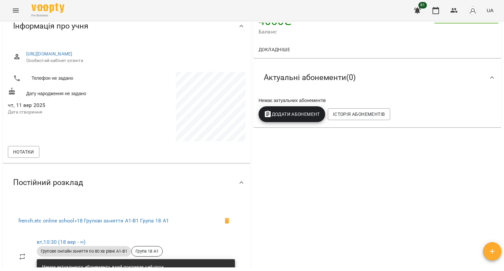
click at [290, 113] on span "Додати Абонемент" at bounding box center [292, 114] width 56 height 8
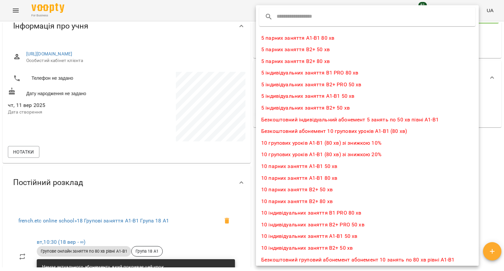
scroll to position [0, 0]
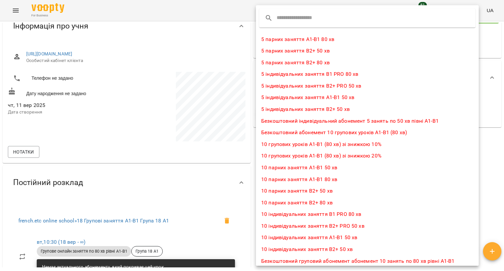
click at [298, 144] on li "10 групових уроків А1-В1 (80 хв) зі знижкою 10%" at bounding box center [367, 145] width 223 height 12
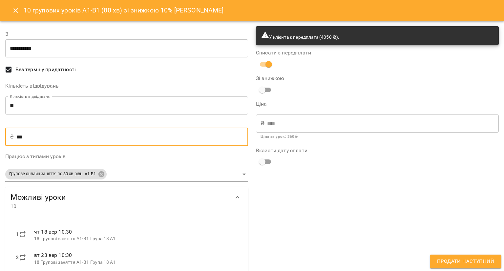
drag, startPoint x: 39, startPoint y: 138, endPoint x: 0, endPoint y: 143, distance: 39.0
click at [0, 143] on div "**********" at bounding box center [252, 247] width 504 height 452
type input "*"
type input "**"
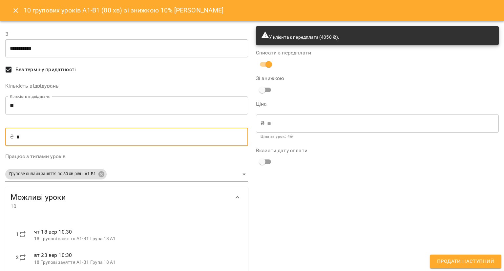
type input "***"
type input "****"
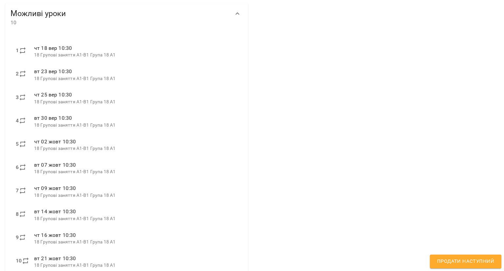
scroll to position [202, 0]
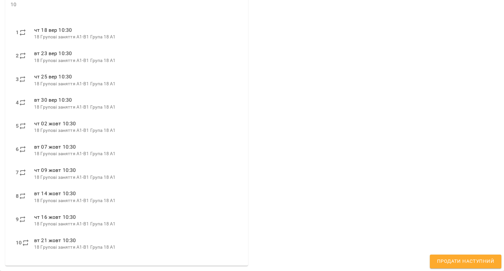
type input "***"
click at [456, 258] on span "Продати наступний" at bounding box center [465, 261] width 57 height 9
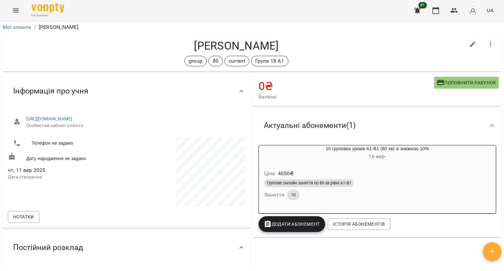
scroll to position [0, 0]
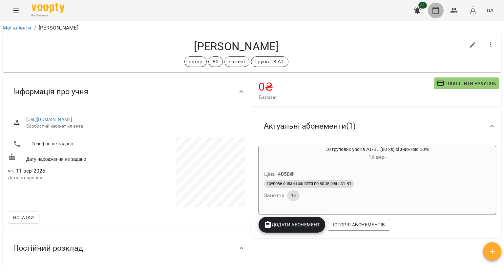
click at [436, 8] on icon "button" at bounding box center [436, 10] width 7 height 7
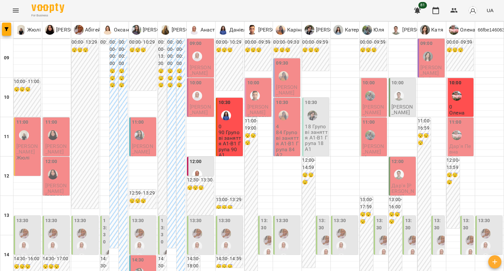
scroll to position [362, 0]
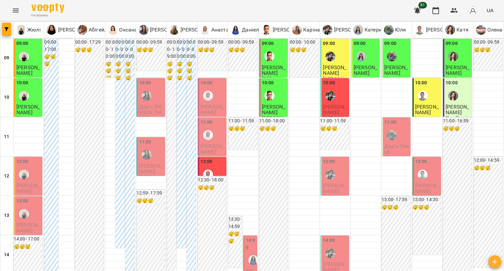
type input "**********"
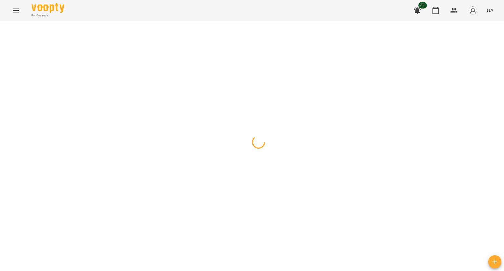
click at [298, 21] on div at bounding box center [252, 21] width 504 height 0
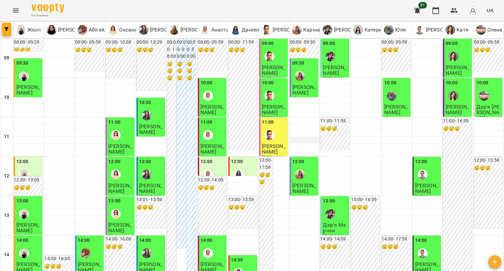
scroll to position [295, 0]
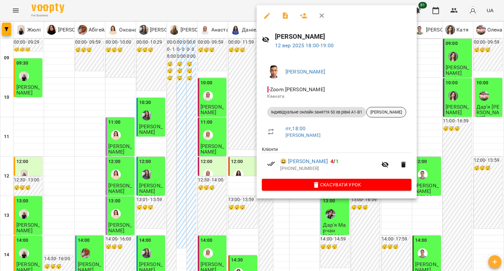
click at [396, 115] on span "Віка Юрченко" at bounding box center [386, 112] width 39 height 6
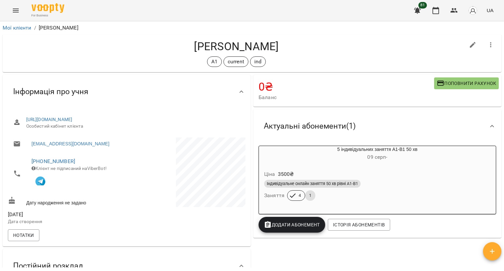
scroll to position [33, 0]
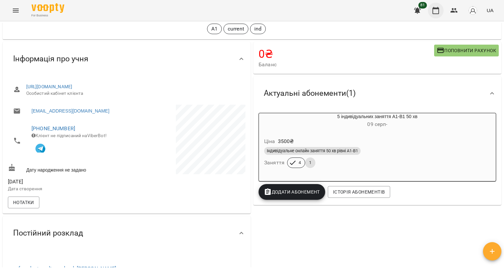
click at [433, 8] on button "button" at bounding box center [436, 11] width 16 height 16
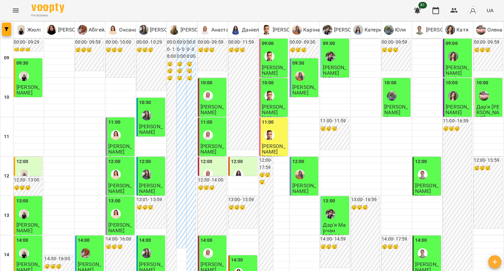
scroll to position [295, 0]
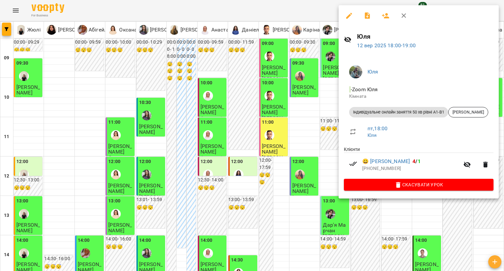
click at [303, 159] on div at bounding box center [252, 135] width 504 height 271
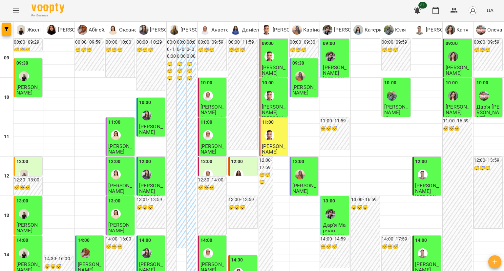
scroll to position [362, 0]
type input "**********"
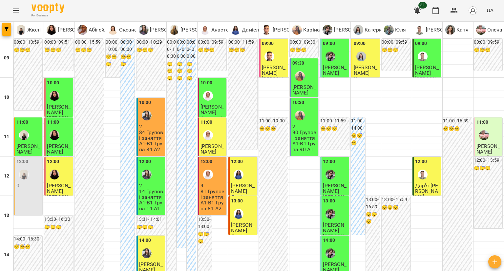
type input "**********"
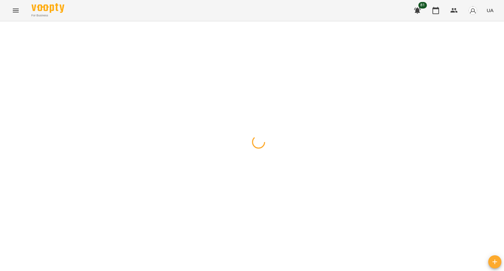
click at [278, 21] on div at bounding box center [252, 21] width 504 height 0
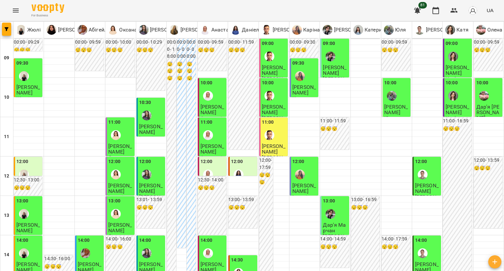
scroll to position [230, 0]
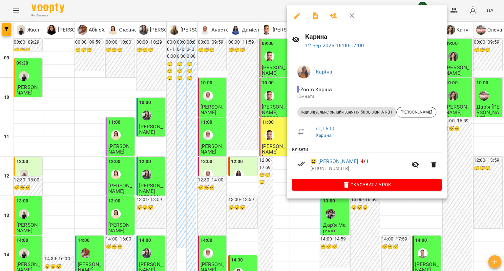
click at [256, 126] on div at bounding box center [252, 135] width 504 height 271
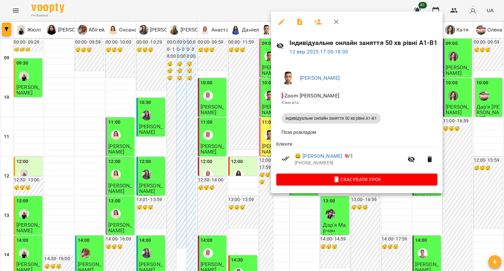
click at [250, 136] on div at bounding box center [252, 135] width 504 height 271
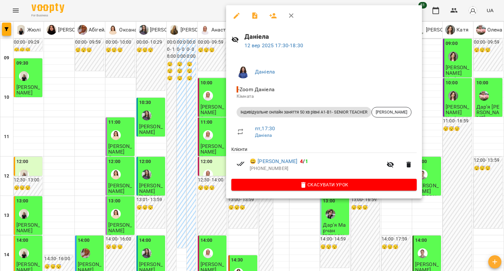
click at [196, 153] on div at bounding box center [252, 135] width 504 height 271
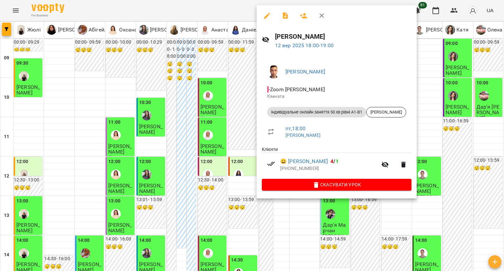
click at [235, 160] on div at bounding box center [252, 135] width 504 height 271
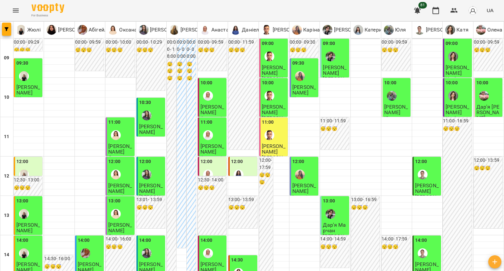
scroll to position [295, 0]
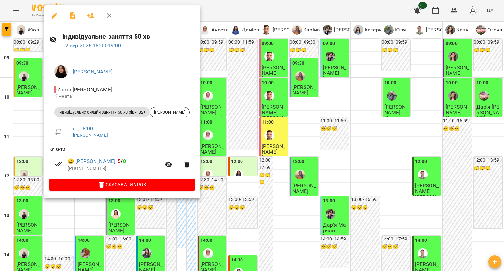
click at [37, 152] on div at bounding box center [252, 135] width 504 height 271
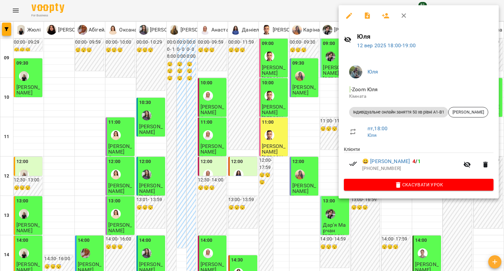
click at [328, 163] on div at bounding box center [252, 135] width 504 height 271
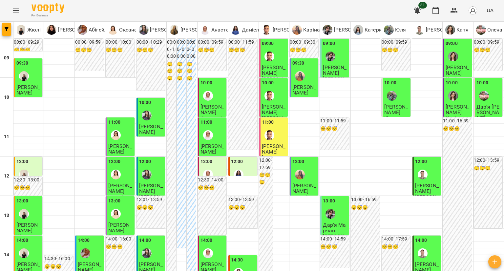
scroll to position [328, 0]
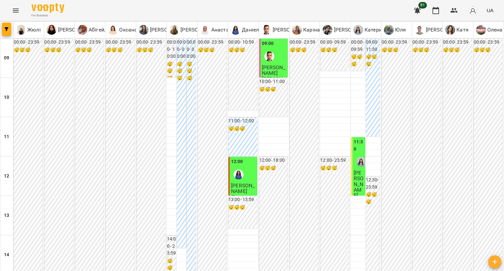
scroll to position [362, 0]
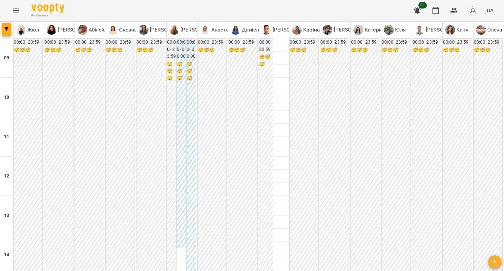
scroll to position [295, 0]
type input "**********"
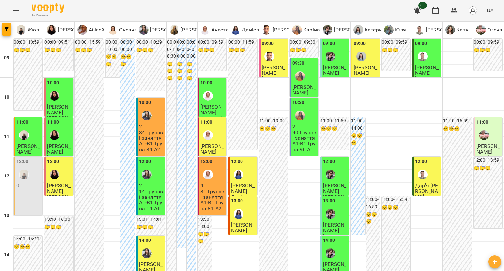
click at [272, 60] on div at bounding box center [269, 56] width 15 height 15
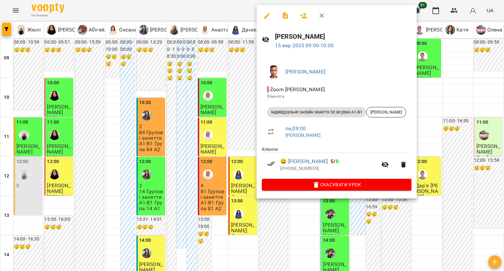
click at [234, 73] on div at bounding box center [252, 135] width 504 height 271
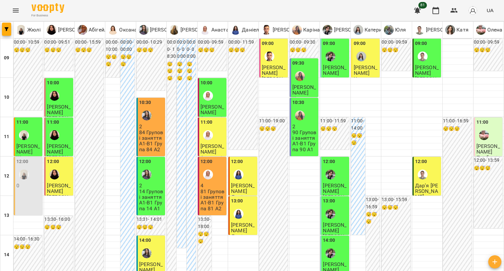
click at [208, 141] on div at bounding box center [208, 135] width 15 height 15
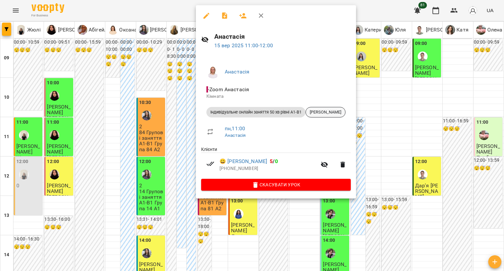
click at [319, 108] on div "[PERSON_NAME]" at bounding box center [326, 112] width 40 height 11
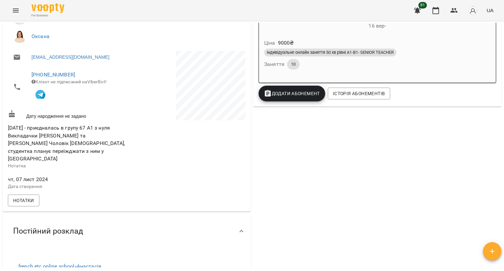
scroll to position [295, 0]
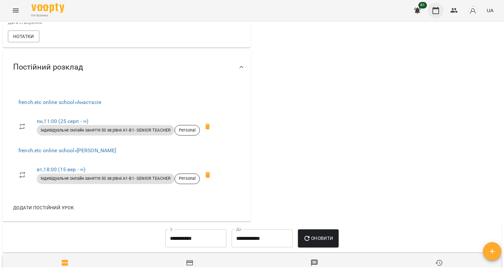
click at [441, 13] on button "button" at bounding box center [436, 11] width 16 height 16
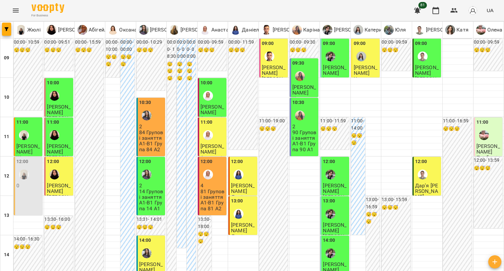
click at [368, 45] on div "09:00" at bounding box center [366, 52] width 25 height 24
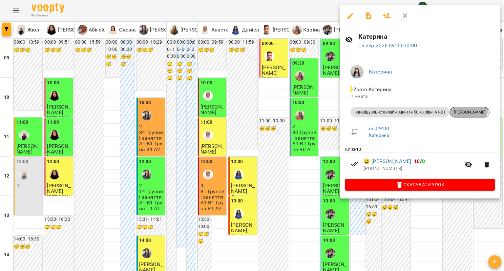
click at [459, 108] on div "[PERSON_NAME]" at bounding box center [470, 112] width 40 height 11
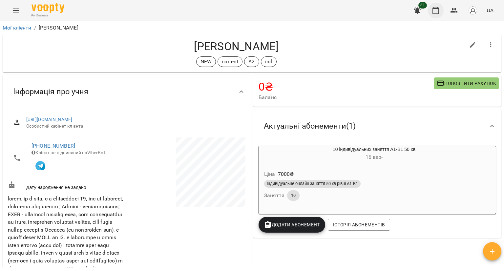
click at [433, 11] on icon "button" at bounding box center [436, 11] width 8 height 8
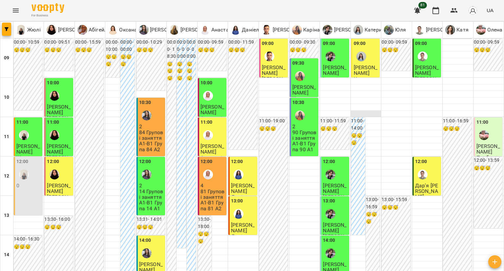
scroll to position [33, 0]
click at [420, 170] on img "Андрій" at bounding box center [423, 175] width 10 height 10
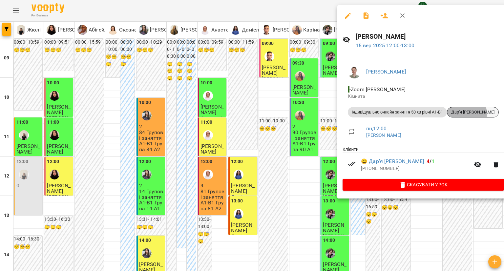
click at [465, 114] on span "Дар'я [PERSON_NAME]" at bounding box center [472, 112] width 51 height 6
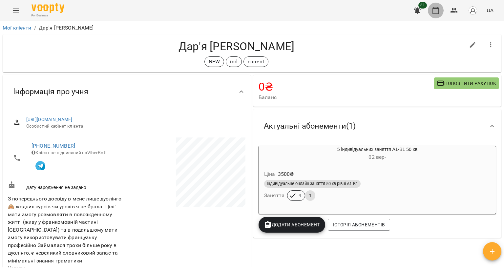
click at [438, 6] on button "button" at bounding box center [436, 11] width 16 height 16
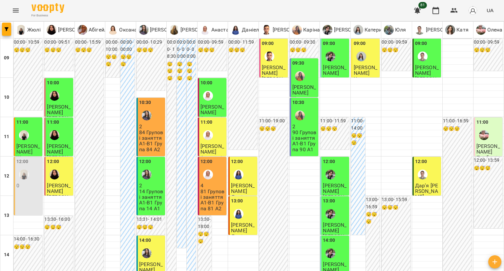
scroll to position [328, 0]
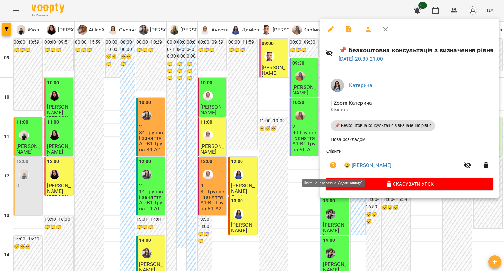
click at [332, 165] on icon "button" at bounding box center [333, 165] width 7 height 7
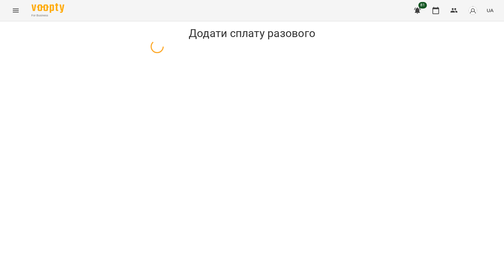
select select "**********"
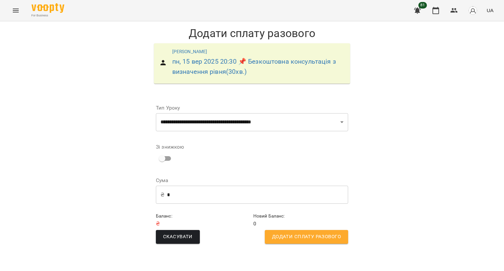
click at [295, 237] on span "Додати сплату разового" at bounding box center [306, 237] width 69 height 9
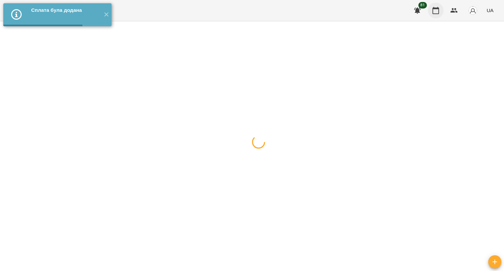
click at [439, 6] on button "button" at bounding box center [436, 11] width 16 height 16
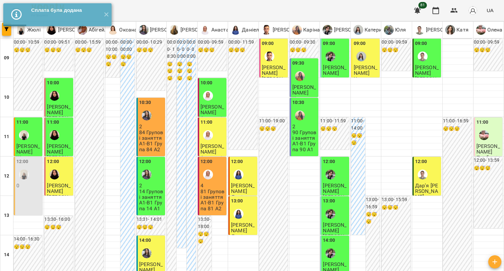
scroll to position [328, 0]
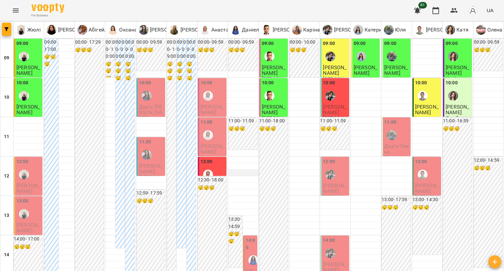
scroll to position [131, 0]
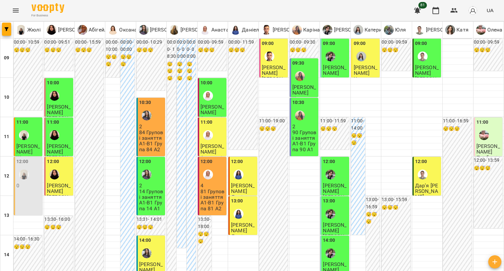
scroll to position [328, 0]
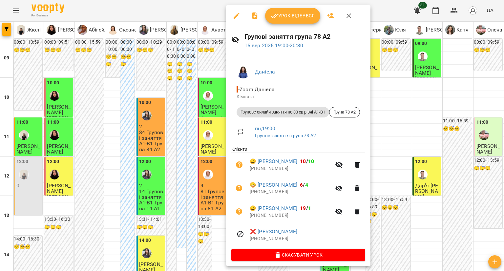
click at [188, 94] on div at bounding box center [252, 135] width 504 height 271
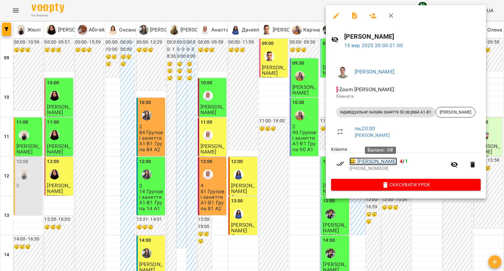
click at [397, 164] on link "😀 Валерія Коршевенюк" at bounding box center [374, 162] width 48 height 8
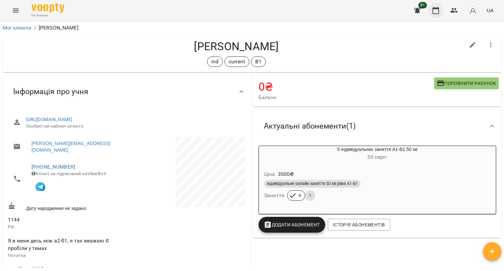
click at [438, 14] on icon "button" at bounding box center [436, 10] width 7 height 7
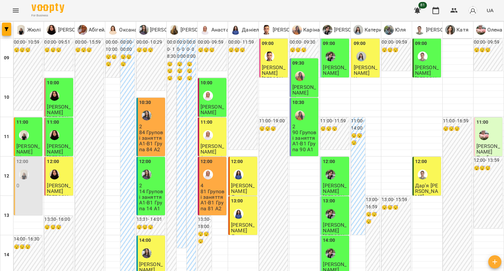
scroll to position [361, 0]
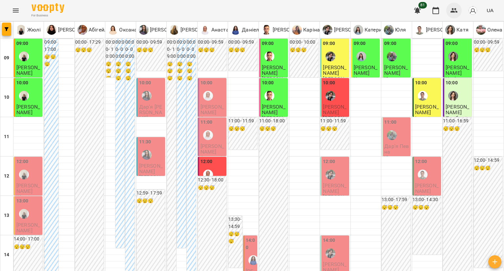
click at [456, 11] on icon "button" at bounding box center [454, 10] width 7 height 5
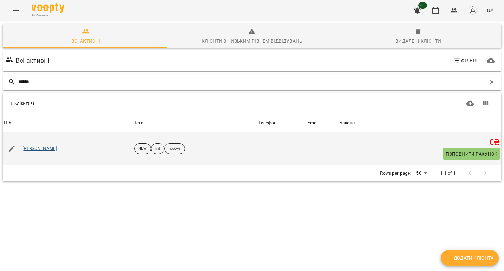
type input "******"
click at [30, 146] on link "Марія Сальник" at bounding box center [39, 148] width 35 height 7
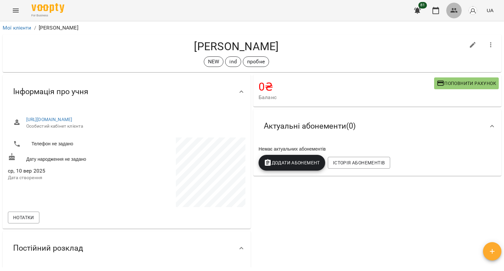
click at [455, 7] on icon "button" at bounding box center [454, 11] width 8 height 8
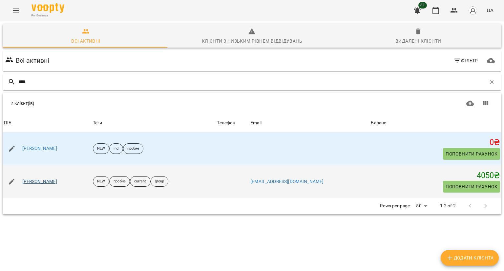
type input "****"
click at [57, 182] on link "Анастасія Сальнікова" at bounding box center [39, 182] width 35 height 7
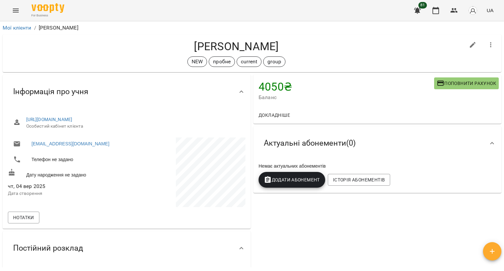
click at [469, 46] on icon "button" at bounding box center [473, 45] width 8 height 8
select select "**"
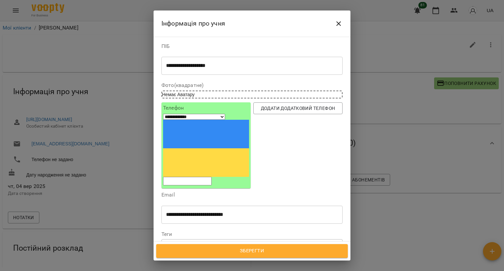
click at [286, 240] on div "NEW пробне current group" at bounding box center [240, 245] width 157 height 11
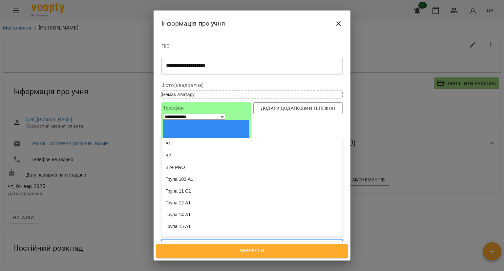
scroll to position [263, 0]
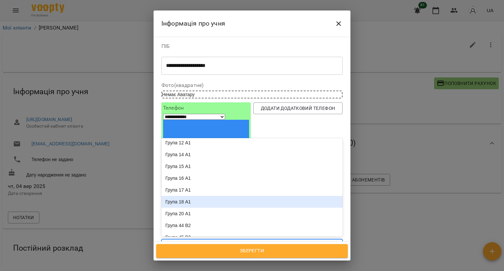
click at [251, 196] on div "Група 18 А1" at bounding box center [252, 202] width 181 height 12
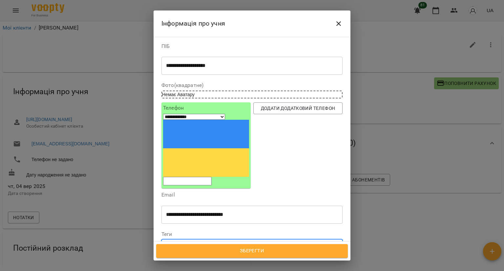
click at [207, 243] on icon at bounding box center [205, 245] width 5 height 5
click at [177, 242] on div "NEW" at bounding box center [171, 246] width 12 height 8
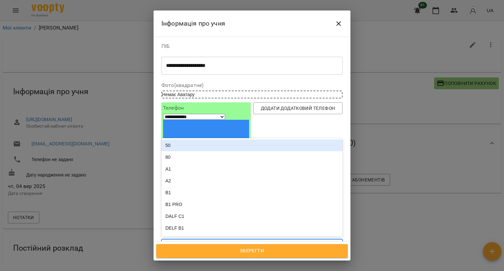
click at [181, 242] on div at bounding box center [180, 246] width 7 height 8
click at [274, 240] on div "current group Група 18 А1" at bounding box center [240, 245] width 157 height 11
click at [255, 240] on div "current group Група 18 А1" at bounding box center [240, 245] width 157 height 11
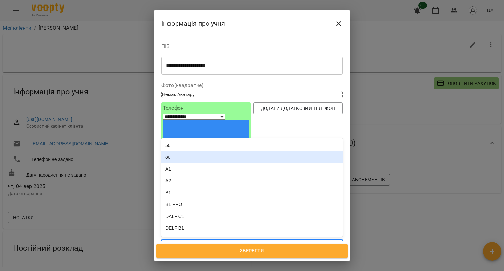
click at [237, 151] on div "80" at bounding box center [252, 157] width 181 height 12
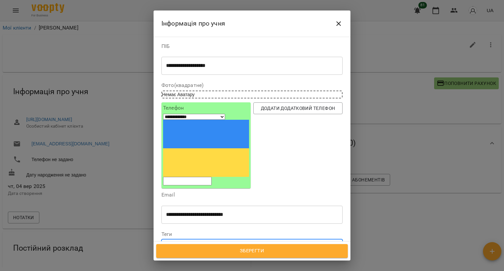
click at [282, 240] on div "current group Група 18 А1 80" at bounding box center [240, 245] width 157 height 11
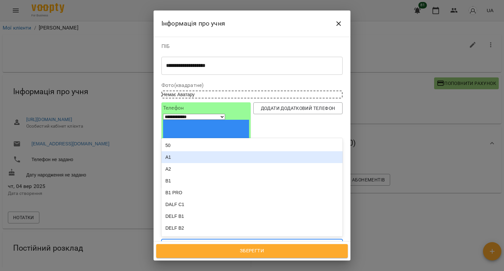
click at [213, 151] on div "A1" at bounding box center [252, 157] width 181 height 12
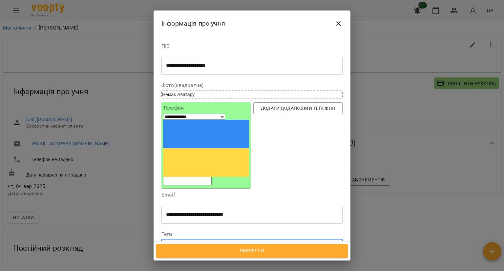
click at [219, 252] on span "Зберегти" at bounding box center [251, 251] width 177 height 9
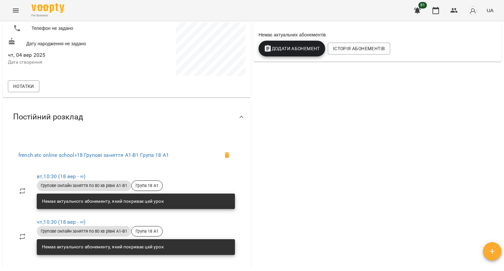
scroll to position [33, 0]
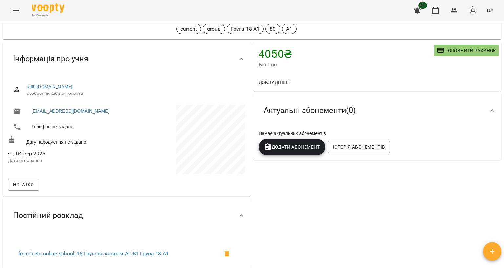
click at [289, 149] on span "Додати Абонемент" at bounding box center [292, 147] width 56 height 8
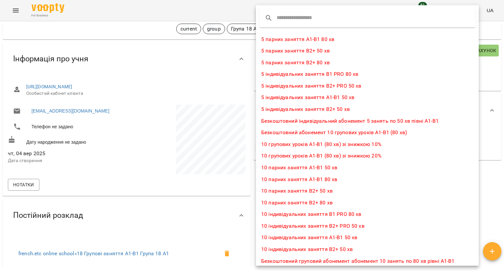
click at [290, 143] on li "10 групових уроків А1-В1 (80 хв) зі знижкою 10%" at bounding box center [367, 145] width 223 height 12
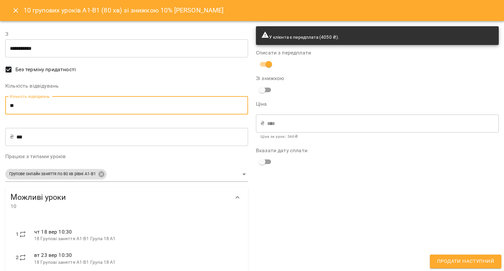
drag, startPoint x: 55, startPoint y: 109, endPoint x: 17, endPoint y: 112, distance: 38.2
click at [17, 112] on input "**" at bounding box center [126, 106] width 243 height 18
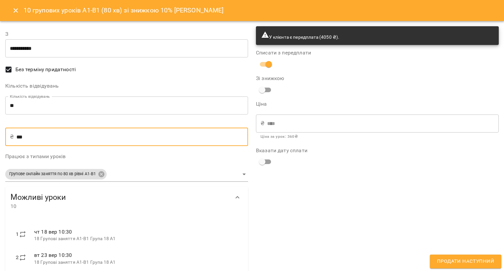
drag, startPoint x: 29, startPoint y: 140, endPoint x: 0, endPoint y: 141, distance: 29.2
click at [0, 141] on div "**********" at bounding box center [252, 247] width 504 height 452
type input "*"
type input "**"
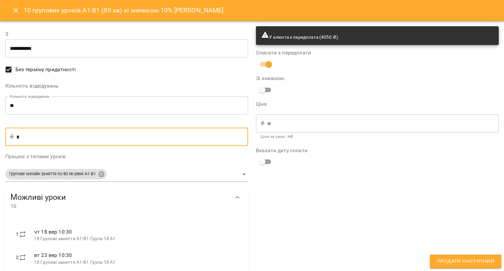
type input "***"
type input "****"
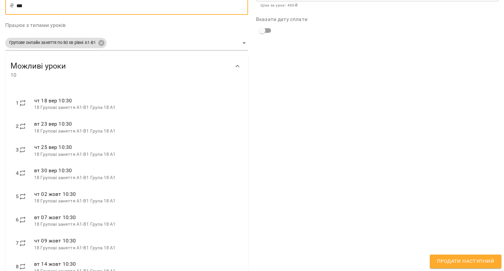
scroll to position [202, 0]
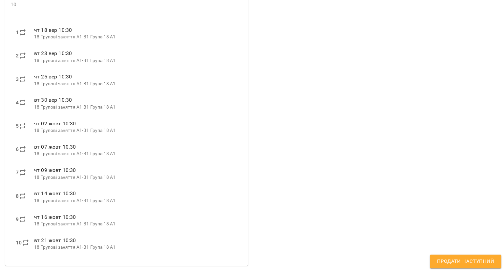
type input "***"
click at [472, 259] on span "Продати наступний" at bounding box center [465, 261] width 57 height 9
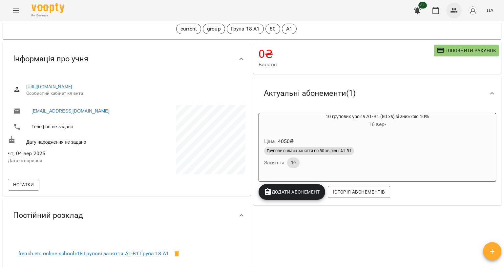
click at [452, 11] on icon "button" at bounding box center [454, 10] width 7 height 5
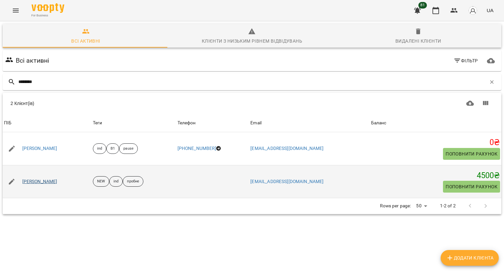
type input "********"
click at [25, 181] on link "[PERSON_NAME]" at bounding box center [39, 182] width 35 height 7
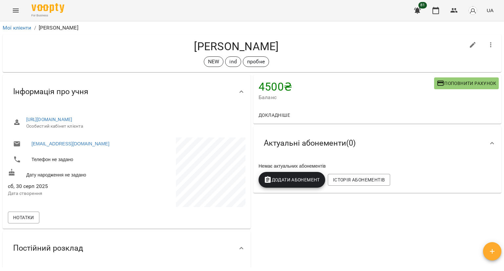
click at [464, 51] on div at bounding box center [473, 45] width 18 height 18
click at [470, 46] on icon "button" at bounding box center [473, 45] width 6 height 6
select select "**"
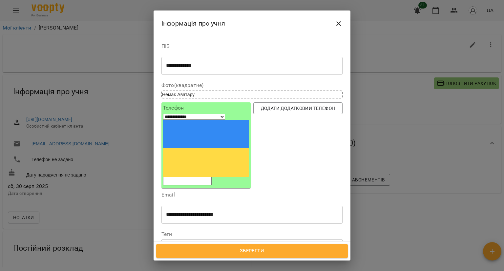
click at [180, 243] on icon at bounding box center [181, 245] width 5 height 5
click at [179, 243] on icon at bounding box center [177, 245] width 5 height 5
click at [186, 245] on icon at bounding box center [184, 246] width 2 height 2
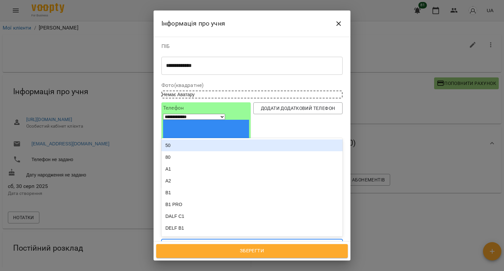
click at [188, 242] on div "Надрукуйте або оберіть..." at bounding box center [192, 245] width 55 height 7
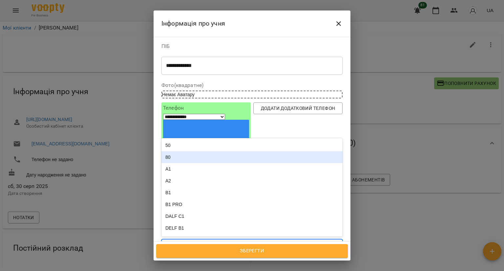
click at [191, 151] on div "80" at bounding box center [252, 157] width 181 height 12
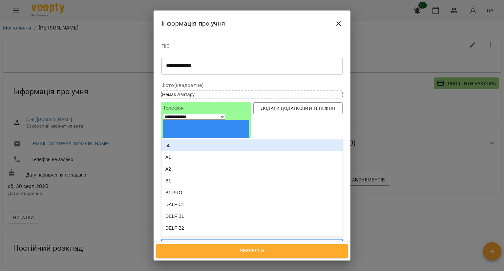
click at [202, 240] on div "80" at bounding box center [240, 245] width 157 height 11
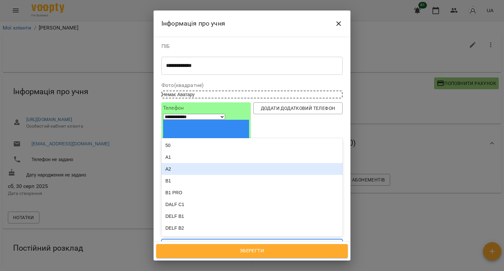
click at [205, 163] on div "A2" at bounding box center [252, 169] width 181 height 12
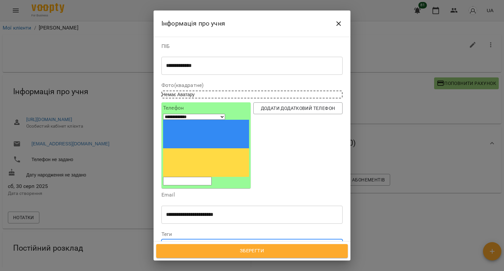
click at [193, 245] on icon at bounding box center [192, 246] width 2 height 2
click at [194, 240] on div "80" at bounding box center [240, 245] width 157 height 11
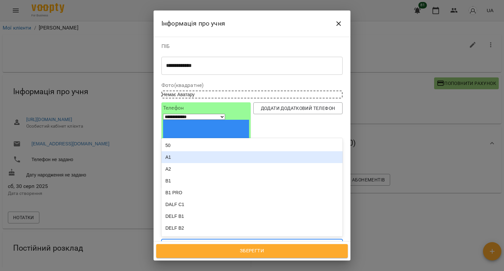
click at [213, 151] on div "A1" at bounding box center [252, 157] width 181 height 12
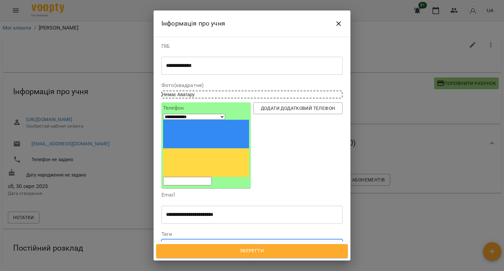
click at [219, 240] on div "80 A1" at bounding box center [240, 245] width 157 height 11
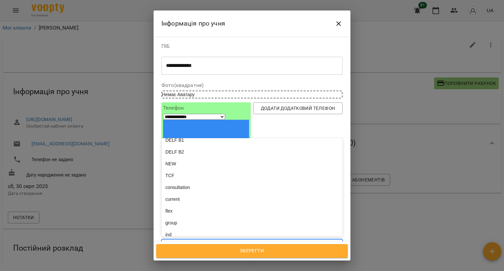
scroll to position [66, 0]
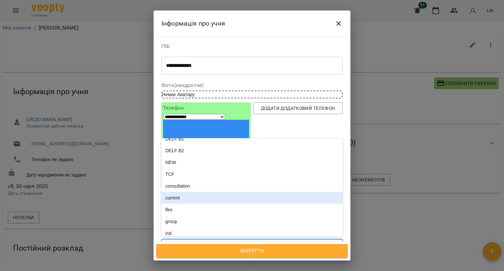
click at [212, 192] on div "current" at bounding box center [252, 198] width 181 height 12
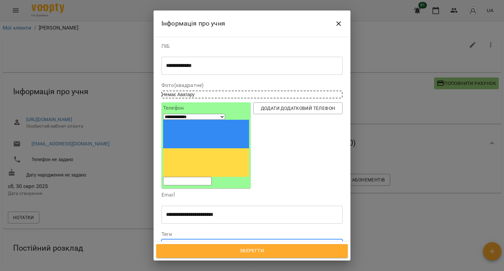
click at [238, 239] on div "80 A1 current" at bounding box center [252, 245] width 181 height 12
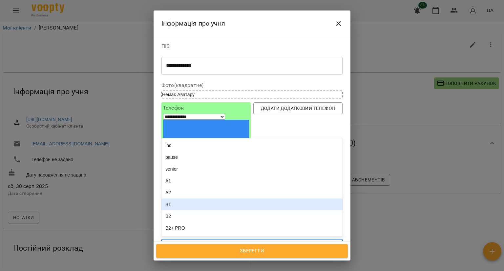
scroll to position [131, 0]
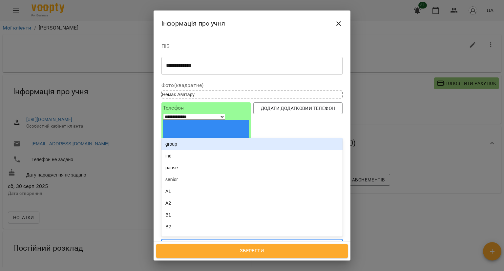
click at [218, 138] on div "group" at bounding box center [252, 144] width 181 height 12
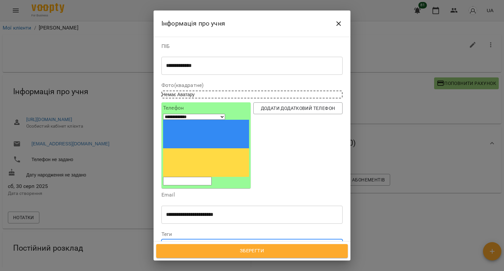
click at [249, 240] on div "80 A1 current group" at bounding box center [240, 245] width 157 height 11
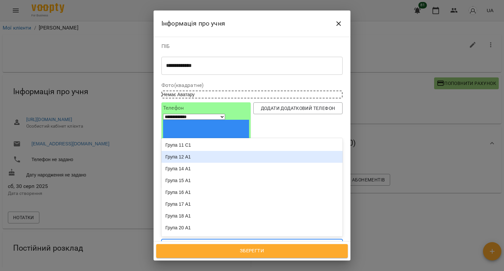
scroll to position [263, 0]
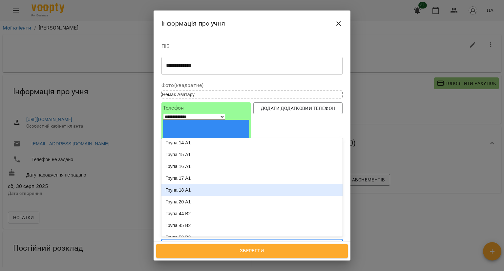
click at [226, 184] on div "Група 18 А1" at bounding box center [252, 190] width 181 height 12
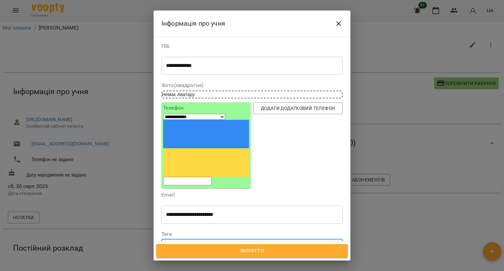
click at [201, 249] on span "Зберегти" at bounding box center [251, 251] width 177 height 9
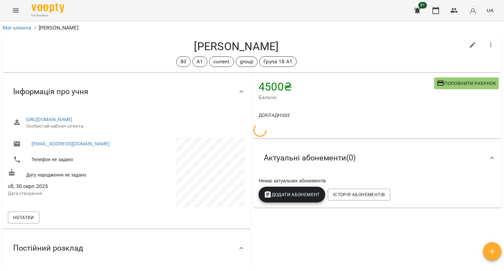
click at [302, 196] on span "Додати Абонемент" at bounding box center [292, 195] width 56 height 8
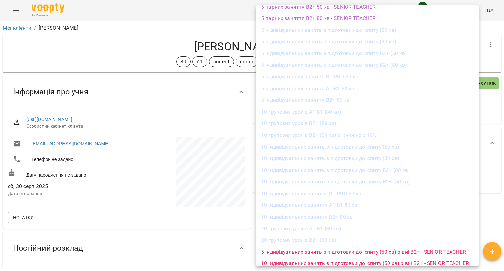
scroll to position [587, 0]
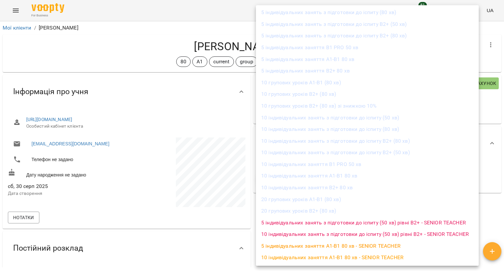
click at [299, 84] on li "10 групових уроків А1-В1 (80 хв)" at bounding box center [367, 83] width 223 height 12
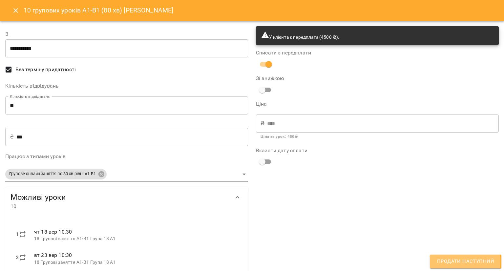
click at [454, 262] on span "Продати наступний" at bounding box center [465, 261] width 57 height 9
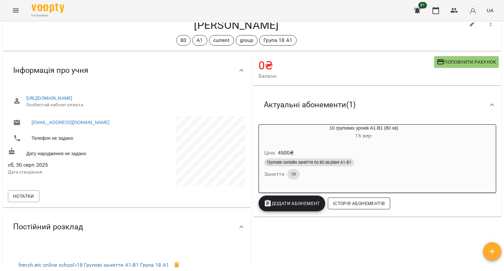
scroll to position [0, 0]
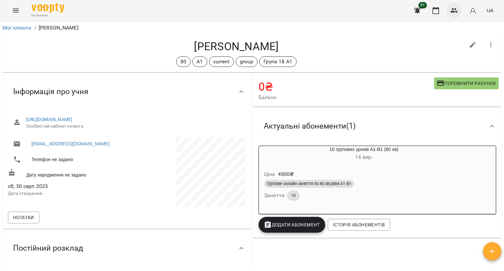
click at [449, 16] on button "button" at bounding box center [454, 11] width 16 height 16
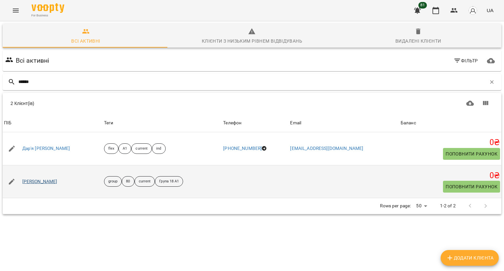
type input "******"
click at [50, 181] on link "[PERSON_NAME]" at bounding box center [39, 182] width 35 height 7
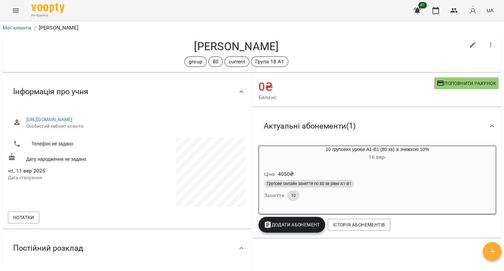
click at [376, 166] on div "Ціна 4050 ₴ Групове онлайн заняття по 80 хв рівні А1-В1 Заняття 10" at bounding box center [377, 186] width 237 height 45
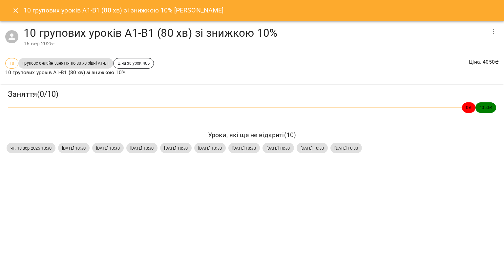
click at [19, 12] on icon "Close" at bounding box center [16, 11] width 8 height 8
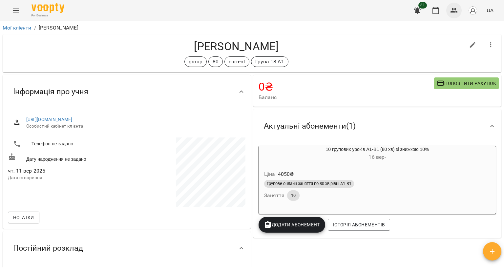
click at [458, 12] on icon "button" at bounding box center [454, 10] width 7 height 5
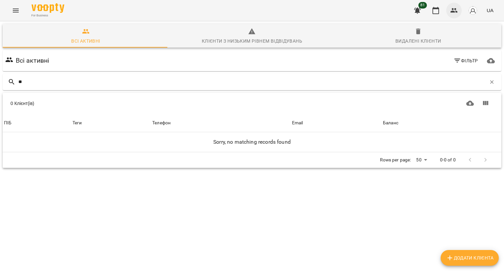
type input "*"
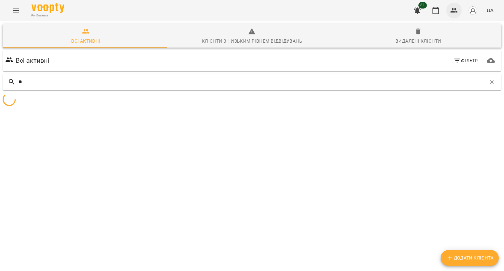
type input "*"
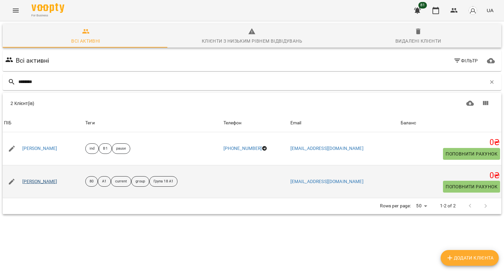
type input "********"
click at [46, 181] on link "[PERSON_NAME]" at bounding box center [39, 182] width 35 height 7
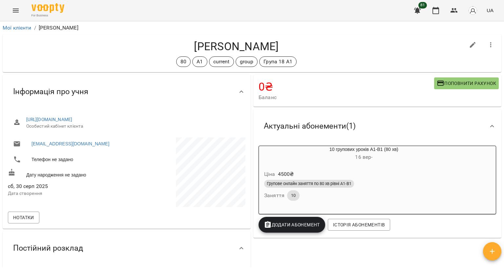
click at [469, 47] on icon "button" at bounding box center [473, 45] width 8 height 8
select select "**"
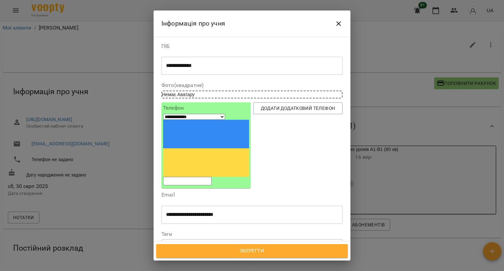
click at [272, 245] on icon at bounding box center [271, 246] width 2 height 2
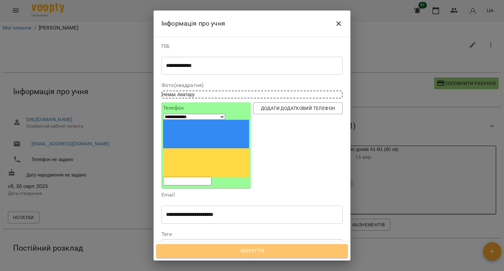
click at [252, 252] on span "Зберегти" at bounding box center [251, 251] width 177 height 9
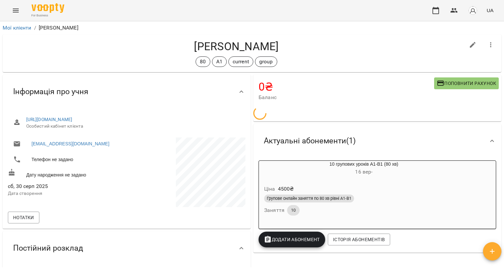
click at [436, 12] on icon "button" at bounding box center [436, 11] width 8 height 8
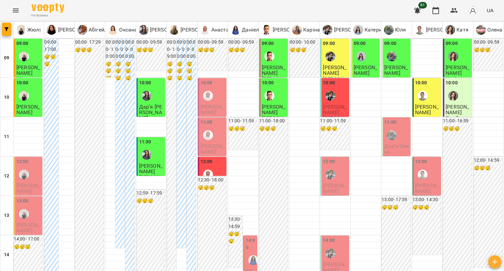
click at [326, 89] on div at bounding box center [330, 95] width 15 height 15
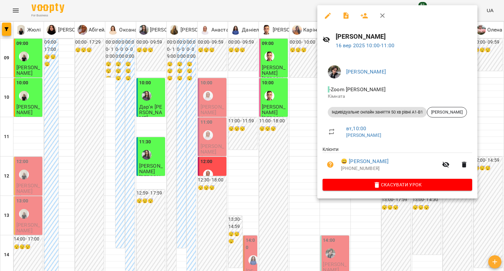
click at [264, 112] on div at bounding box center [252, 135] width 504 height 271
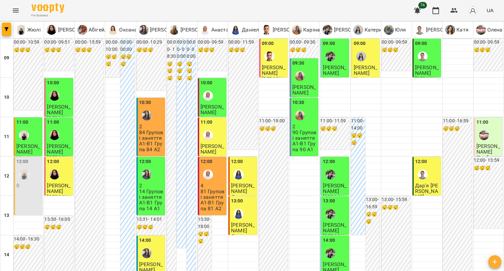
scroll to position [263, 0]
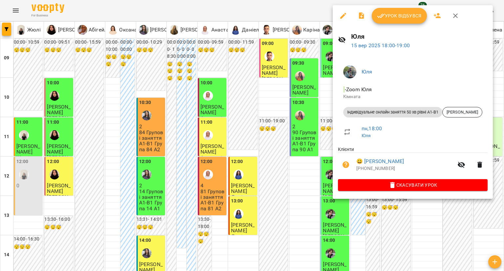
click at [388, 16] on span "Урок відбувся" at bounding box center [399, 16] width 45 height 8
click at [286, 161] on div at bounding box center [252, 135] width 504 height 271
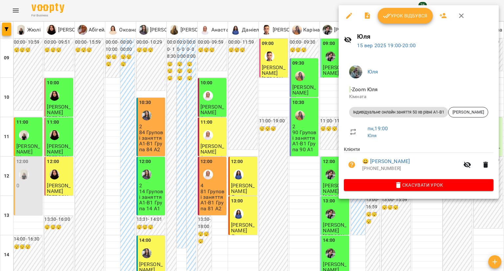
click at [393, 16] on span "Урок відбувся" at bounding box center [405, 16] width 45 height 8
click at [403, 21] on button "Урок відбувся" at bounding box center [405, 16] width 55 height 16
click at [409, 19] on span "Урок відбувся" at bounding box center [405, 16] width 45 height 8
click at [119, 53] on div at bounding box center [252, 135] width 504 height 271
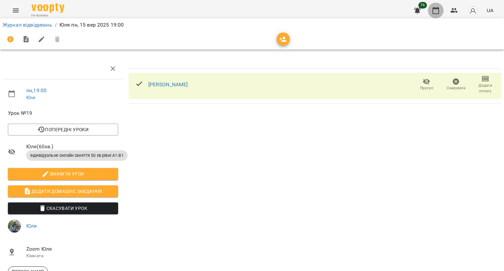
click at [442, 15] on button "button" at bounding box center [436, 11] width 16 height 16
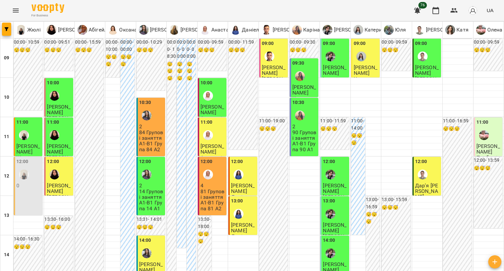
scroll to position [295, 0]
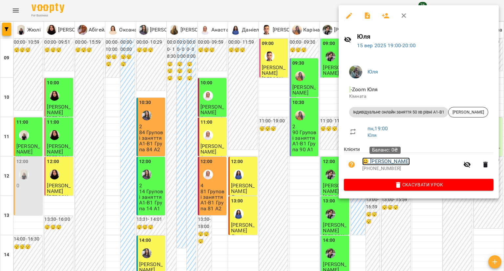
click at [391, 163] on link "😀 Юрій Таранець" at bounding box center [386, 162] width 48 height 8
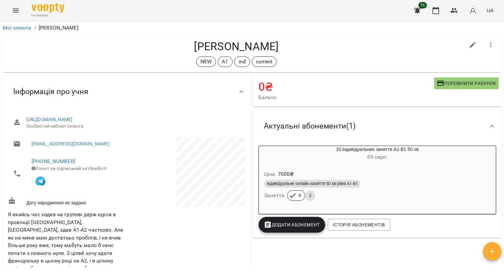
click at [391, 163] on div "Ціна 7000 ₴ Індивідуальне онлайн заняття 50 хв рівні А1-В1 Заняття 8 2" at bounding box center [378, 186] width 240 height 47
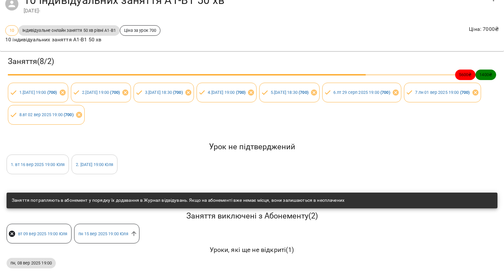
scroll to position [44, 0]
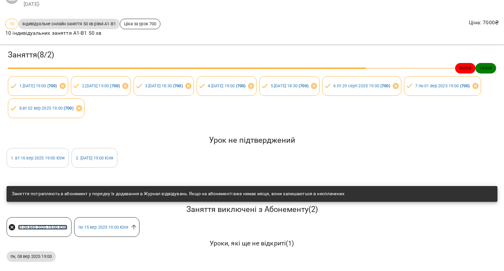
click at [39, 225] on link "вт 09 вер 2025 19:00 Юля" at bounding box center [43, 227] width 50 height 5
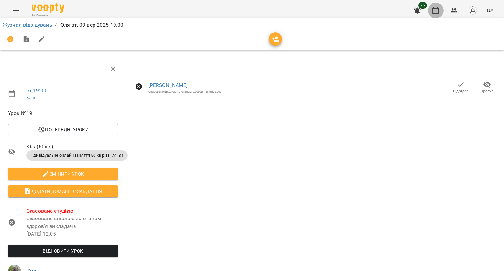
click at [436, 8] on icon "button" at bounding box center [436, 10] width 7 height 7
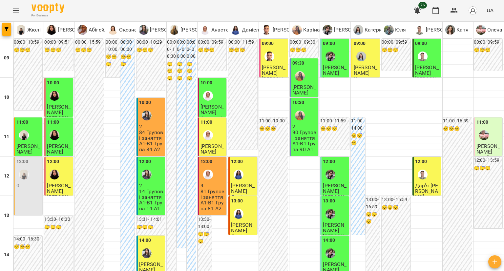
scroll to position [295, 0]
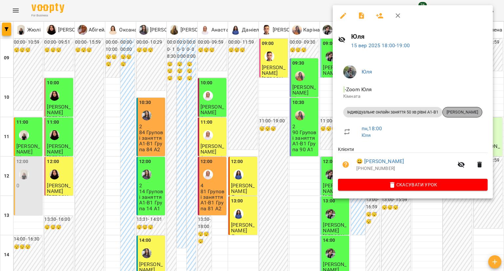
click at [457, 109] on span "Юлія Самойленко" at bounding box center [462, 112] width 39 height 6
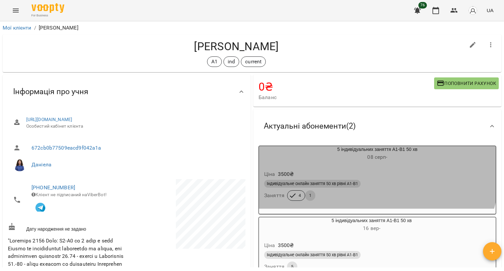
click at [353, 170] on div "Ціна 3500 ₴" at bounding box center [377, 174] width 229 height 12
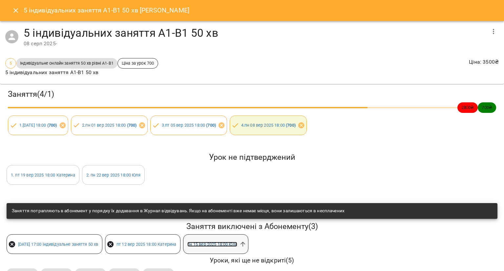
click at [217, 246] on link "пн 15 вер 2025 18:00 Юля" at bounding box center [212, 244] width 50 height 5
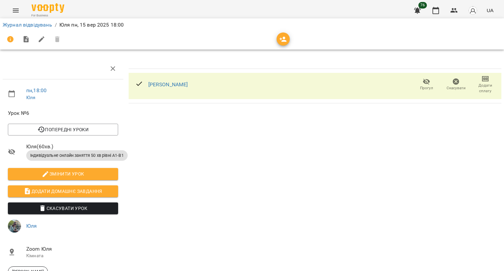
click at [477, 83] on span "Додати сплату" at bounding box center [486, 88] width 22 height 11
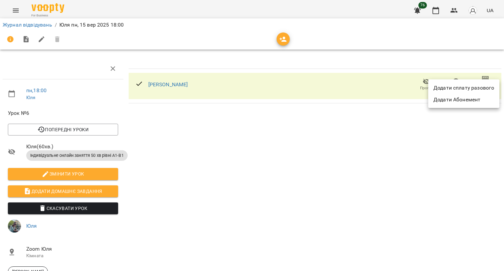
click at [366, 148] on div at bounding box center [252, 135] width 504 height 271
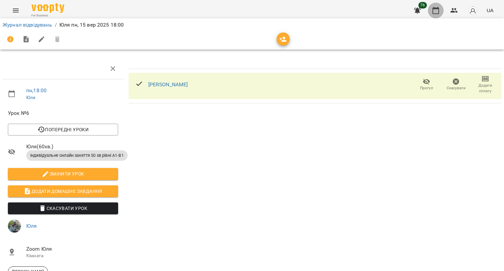
click at [436, 14] on icon "button" at bounding box center [436, 10] width 7 height 7
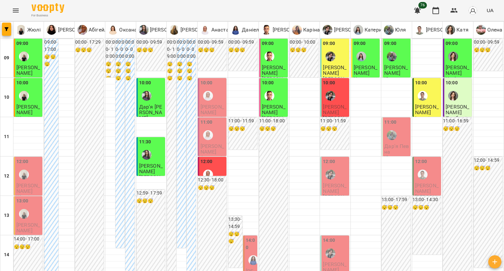
click at [152, 162] on div at bounding box center [146, 154] width 15 height 15
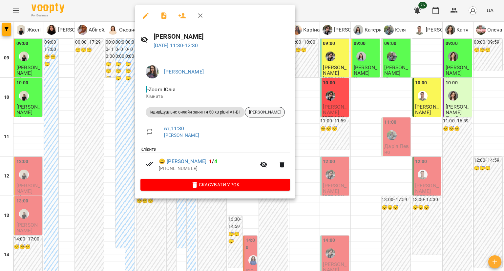
click at [270, 111] on span "[PERSON_NAME]" at bounding box center [264, 112] width 39 height 6
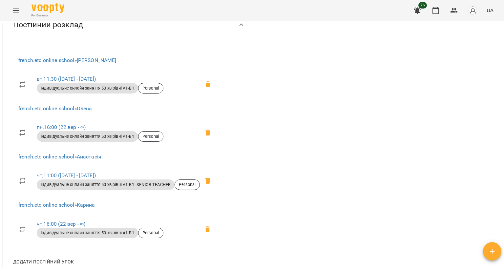
scroll to position [460, 0]
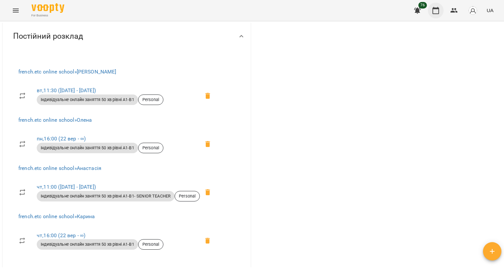
click at [431, 11] on button "button" at bounding box center [436, 11] width 16 height 16
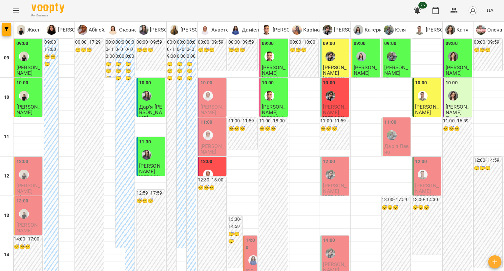
scroll to position [295, 0]
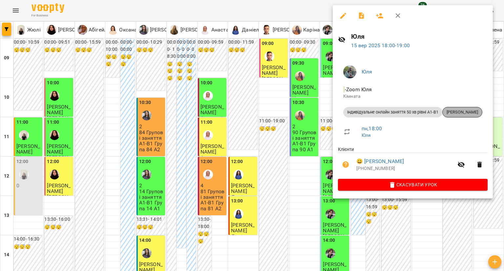
click at [456, 113] on span "Юлія Самойленко" at bounding box center [462, 112] width 39 height 6
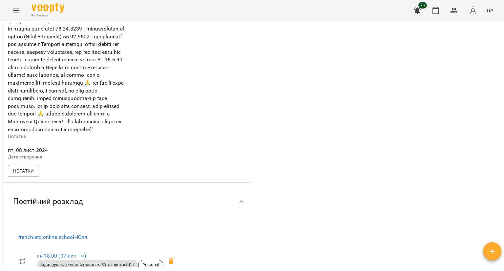
scroll to position [689, 0]
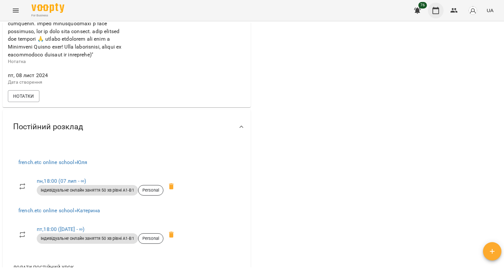
click at [433, 7] on icon "button" at bounding box center [436, 11] width 8 height 8
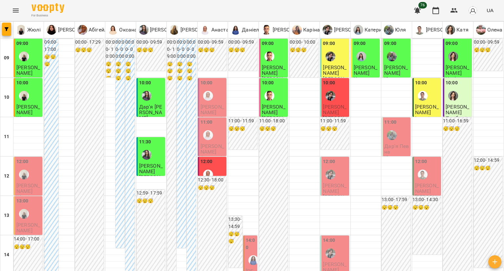
click at [340, 102] on div "10:00" at bounding box center [335, 91] width 25 height 24
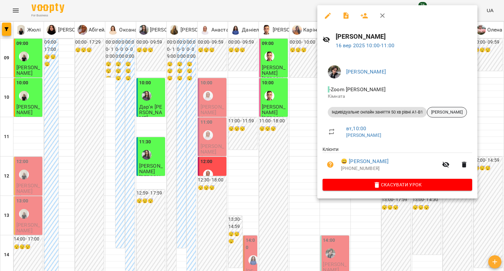
click at [444, 111] on span "[PERSON_NAME]" at bounding box center [446, 112] width 39 height 6
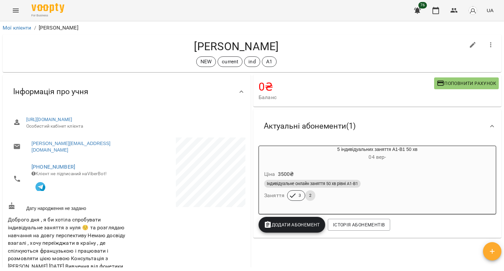
click at [377, 146] on div "5 індивідуальних заняття А1-В1 50 хв 04 вер -" at bounding box center [377, 154] width 237 height 16
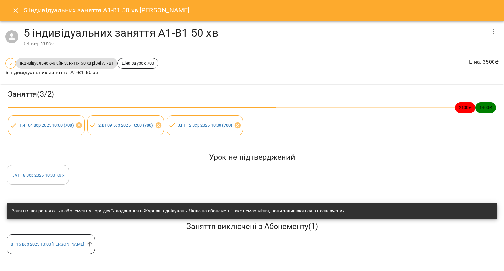
click at [13, 8] on icon "Close" at bounding box center [16, 11] width 8 height 8
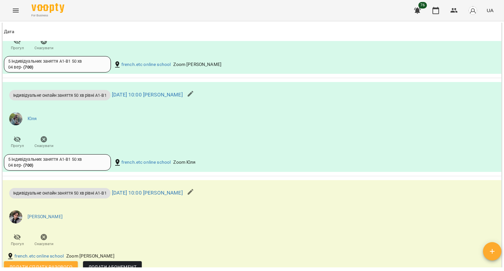
scroll to position [755, 0]
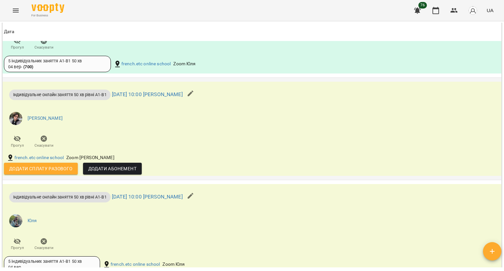
click at [194, 90] on icon "button" at bounding box center [191, 94] width 8 height 8
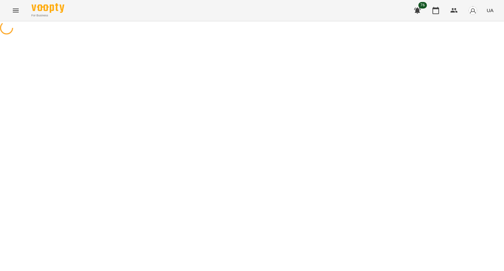
select select "**********"
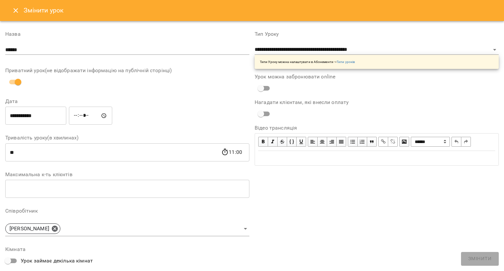
click at [16, 8] on icon "Close" at bounding box center [16, 11] width 8 height 8
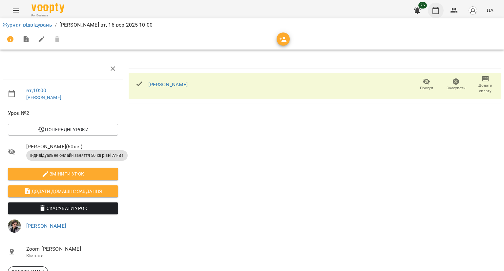
click at [436, 8] on icon "button" at bounding box center [436, 10] width 7 height 7
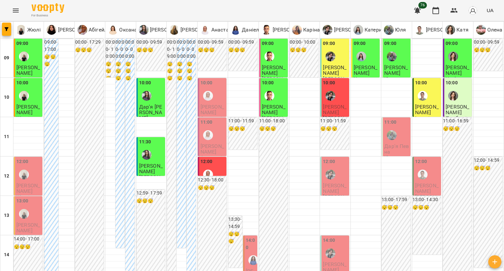
scroll to position [263, 0]
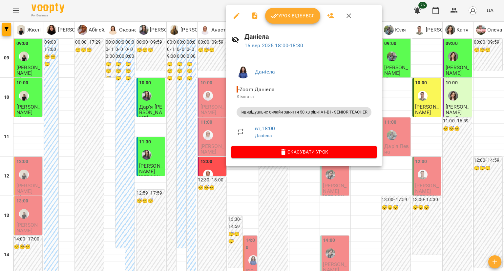
click at [265, 149] on button "Скасувати Урок" at bounding box center [303, 152] width 145 height 12
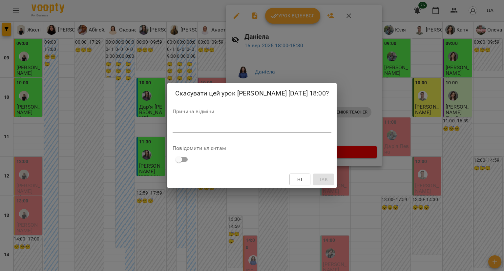
click at [257, 126] on textarea at bounding box center [252, 127] width 159 height 6
click at [318, 177] on span "Так" at bounding box center [323, 180] width 11 height 8
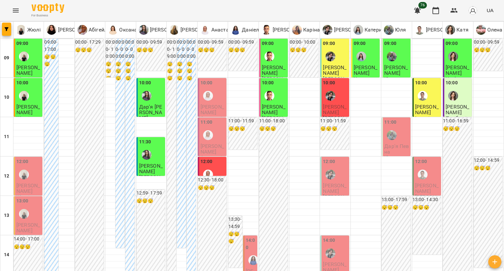
scroll to position [98, 0]
click at [253, 237] on label "14:00" at bounding box center [251, 244] width 10 height 14
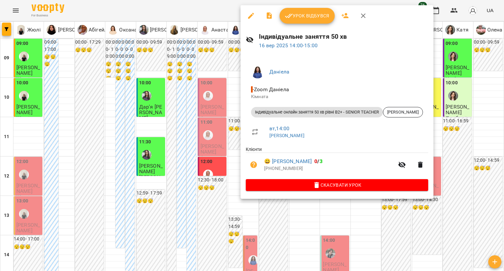
click at [212, 147] on div at bounding box center [252, 135] width 504 height 271
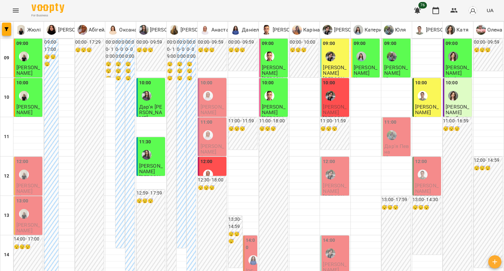
scroll to position [0, 0]
click at [218, 83] on div "10:00" at bounding box center [213, 91] width 25 height 24
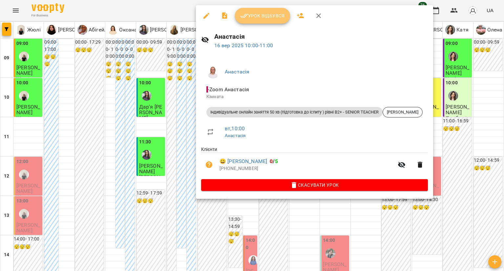
click at [263, 13] on span "Урок відбувся" at bounding box center [262, 16] width 45 height 8
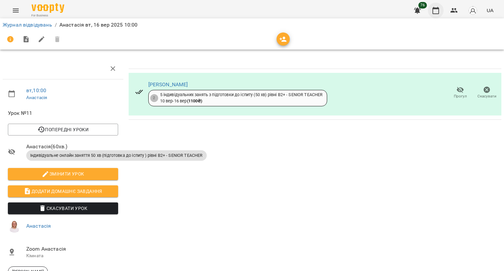
click at [435, 7] on icon "button" at bounding box center [436, 11] width 8 height 8
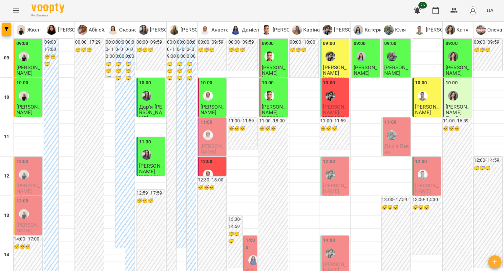
click at [215, 95] on div "10:00" at bounding box center [213, 91] width 25 height 24
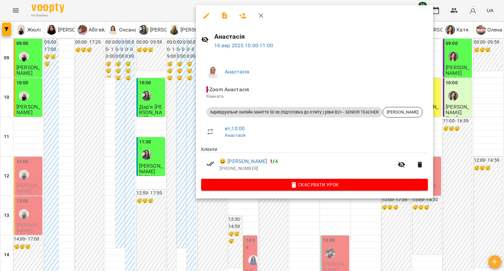
click at [182, 110] on div at bounding box center [252, 135] width 504 height 271
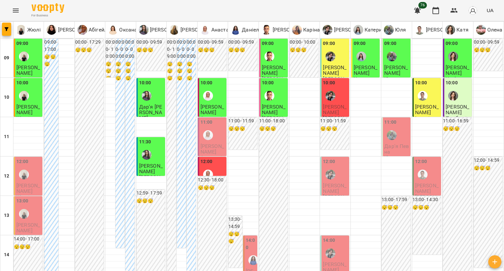
click at [213, 128] on div "11:00" at bounding box center [213, 131] width 25 height 24
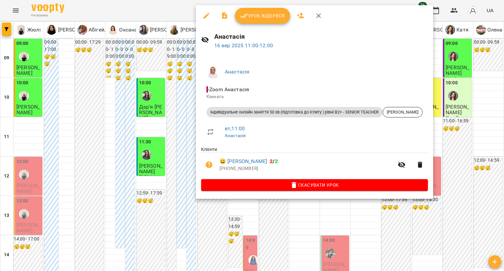
click at [267, 18] on span "Урок відбувся" at bounding box center [262, 16] width 45 height 8
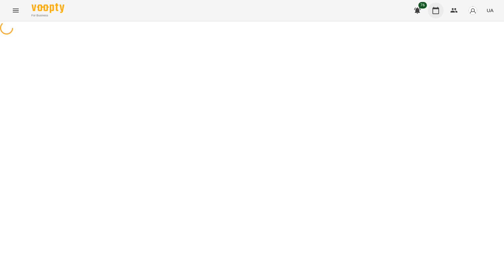
click at [436, 12] on icon "button" at bounding box center [436, 11] width 8 height 8
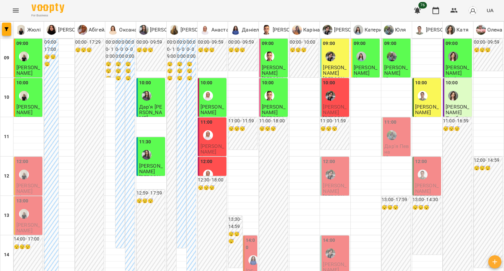
click at [216, 134] on div "11:00" at bounding box center [213, 131] width 25 height 24
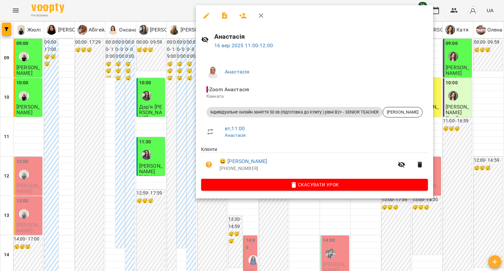
click at [208, 18] on icon "button" at bounding box center [207, 16] width 8 height 8
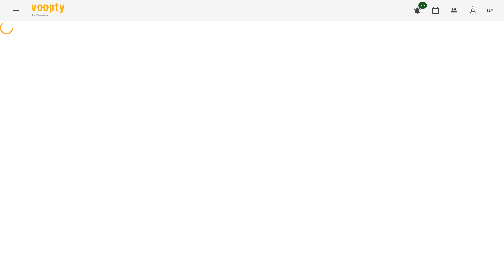
select select "**********"
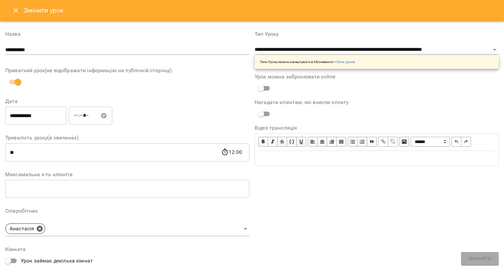
click at [17, 10] on icon "Close" at bounding box center [16, 11] width 8 height 8
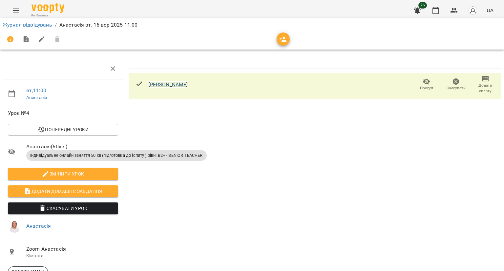
click at [160, 84] on link "[PERSON_NAME]" at bounding box center [168, 84] width 40 height 6
click at [437, 15] on button "button" at bounding box center [436, 11] width 16 height 16
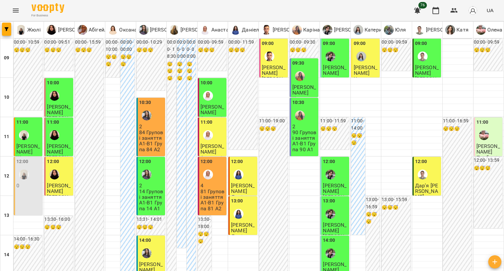
scroll to position [263, 0]
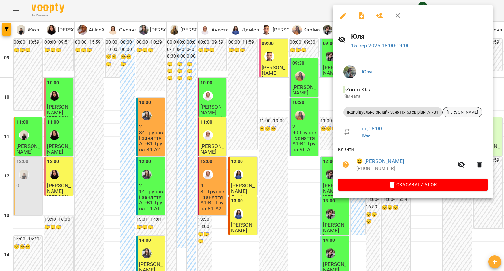
click at [450, 112] on span "[PERSON_NAME]" at bounding box center [462, 112] width 39 height 6
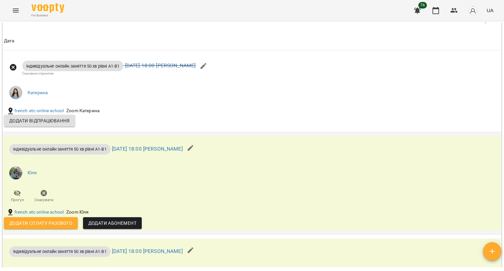
scroll to position [1149, 0]
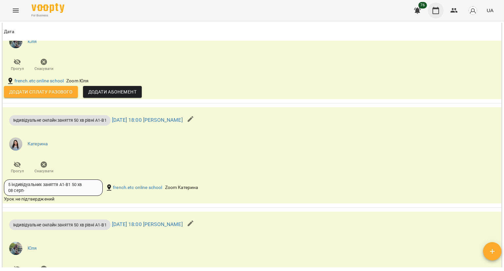
click at [430, 9] on button "button" at bounding box center [436, 11] width 16 height 16
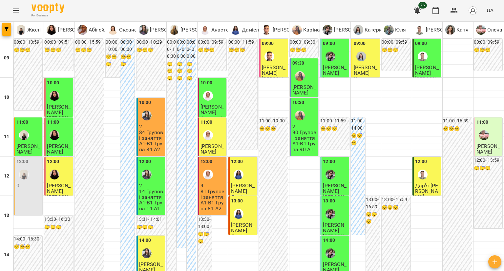
scroll to position [295, 0]
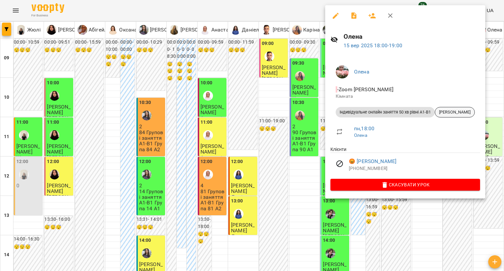
click at [446, 111] on span "[PERSON_NAME]" at bounding box center [454, 112] width 39 height 6
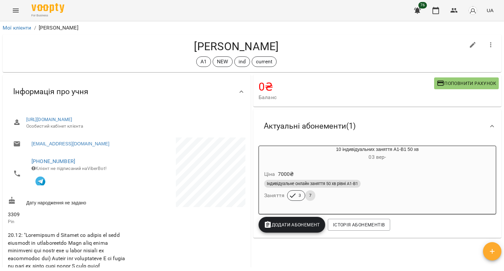
click at [406, 165] on div "Ціна 7000 ₴ Індивідуальне онлайн заняття 50 хв рівні А1-В1 Заняття 3 7" at bounding box center [377, 186] width 237 height 45
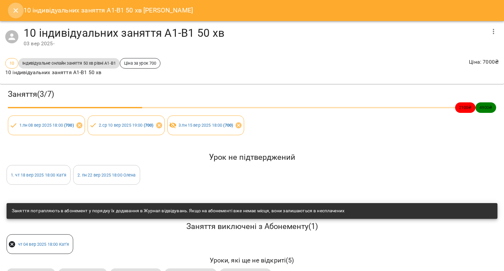
click at [14, 8] on icon "Close" at bounding box center [16, 11] width 8 height 8
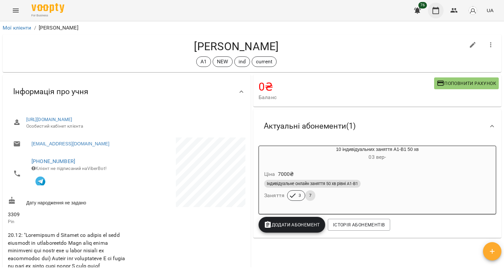
click at [440, 10] on icon "button" at bounding box center [436, 11] width 8 height 8
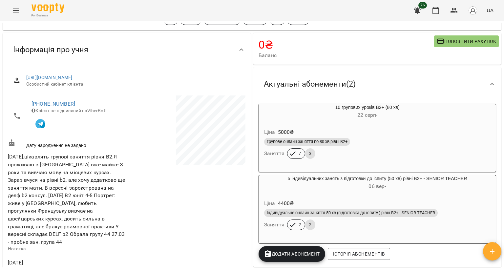
scroll to position [66, 0]
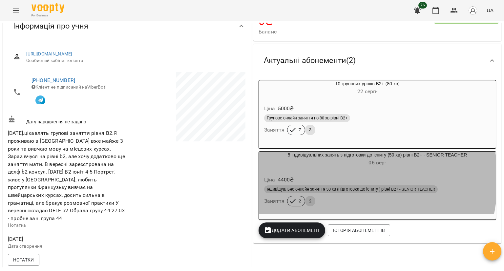
click at [316, 181] on div "Ціна 4400 ₴" at bounding box center [377, 180] width 229 height 12
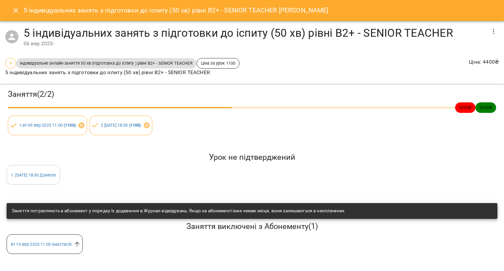
click at [8, 8] on button "Close" at bounding box center [16, 11] width 16 height 16
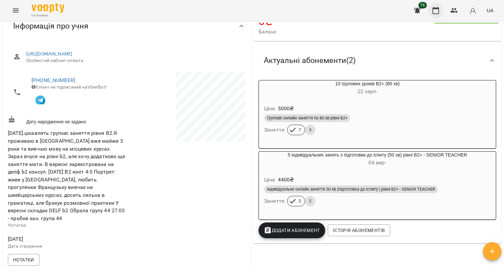
click at [434, 11] on icon "button" at bounding box center [436, 11] width 8 height 8
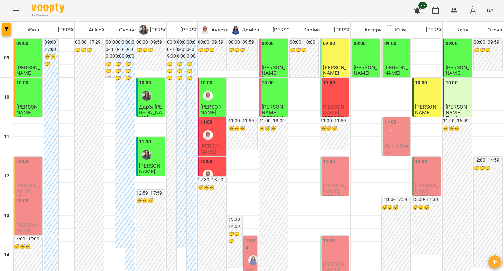
scroll to position [98, 0]
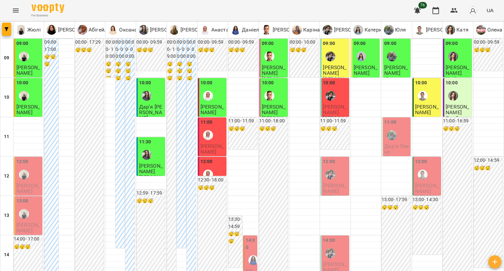
click at [395, 128] on div at bounding box center [391, 135] width 15 height 15
